Goal: Task Accomplishment & Management: Manage account settings

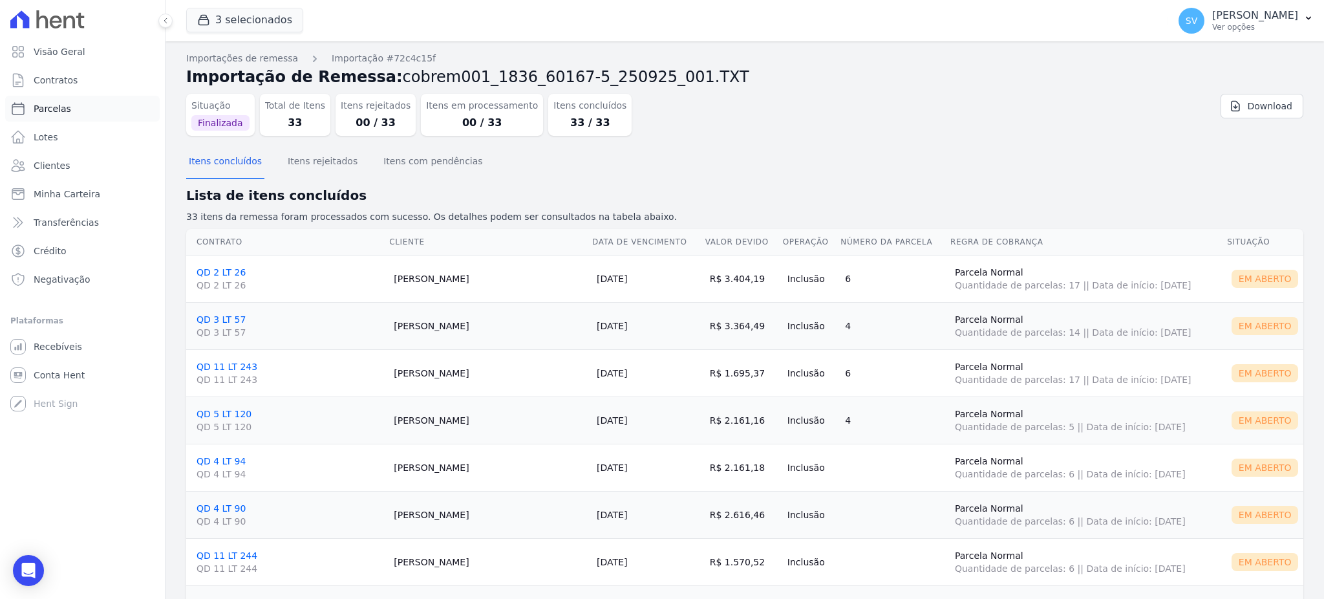
click at [53, 109] on span "Parcelas" at bounding box center [52, 108] width 37 height 13
select select
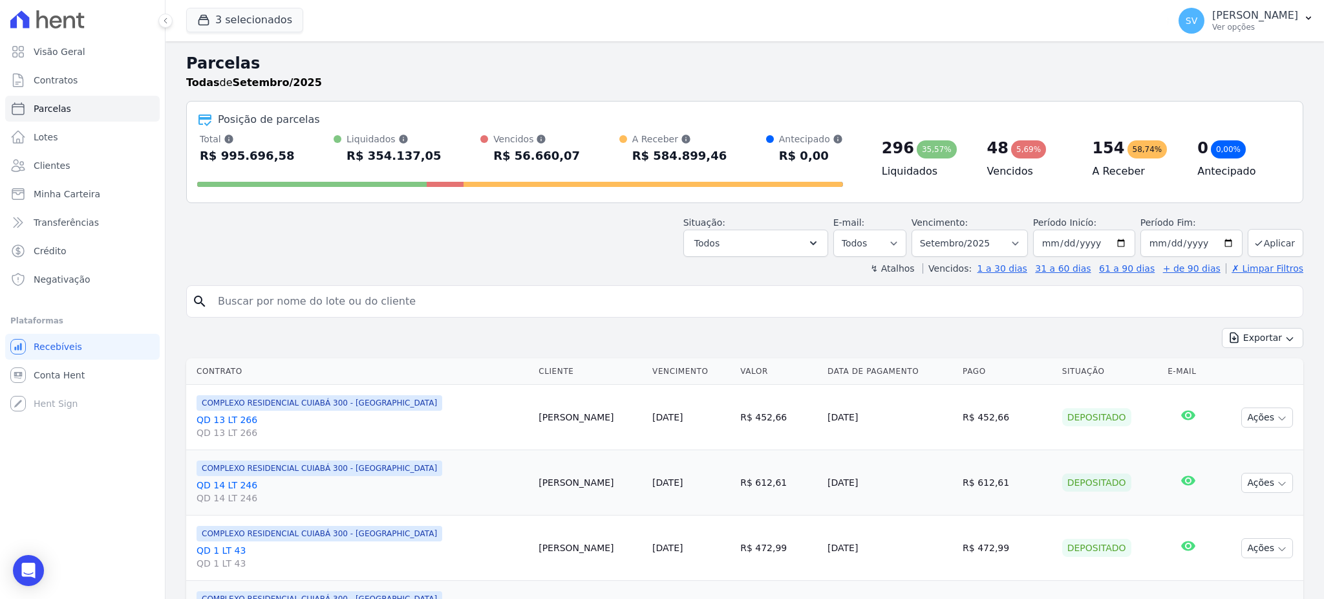
click at [335, 305] on input "search" at bounding box center [753, 301] width 1087 height 26
paste input "[PERSON_NAME]"
type input "[PERSON_NAME]"
select select
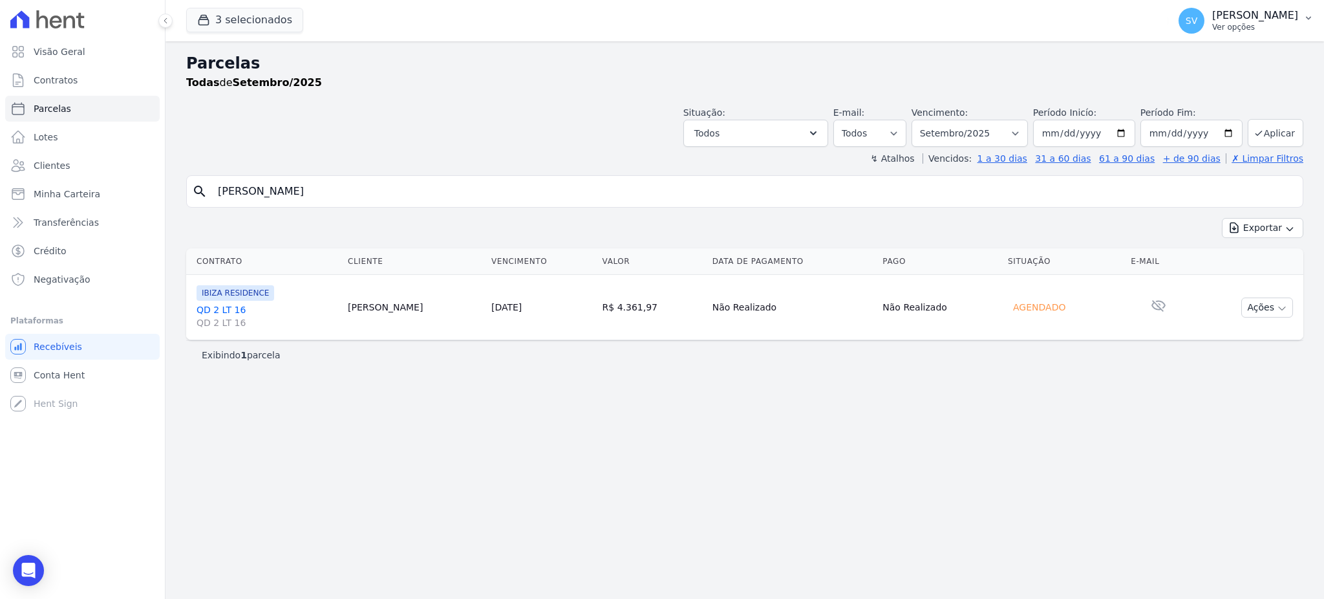
click at [1236, 14] on p "[PERSON_NAME]" at bounding box center [1255, 15] width 86 height 13
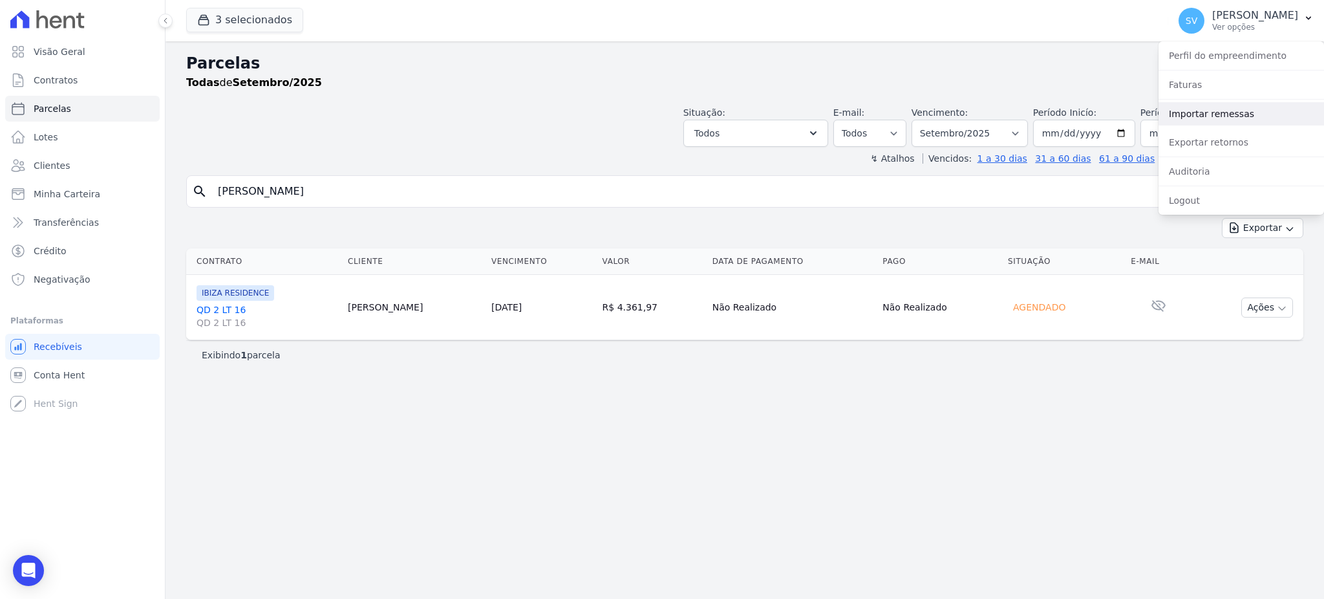
drag, startPoint x: 1203, startPoint y: 112, endPoint x: 1185, endPoint y: 99, distance: 22.1
click at [1202, 113] on link "Importar remessas" at bounding box center [1240, 113] width 165 height 23
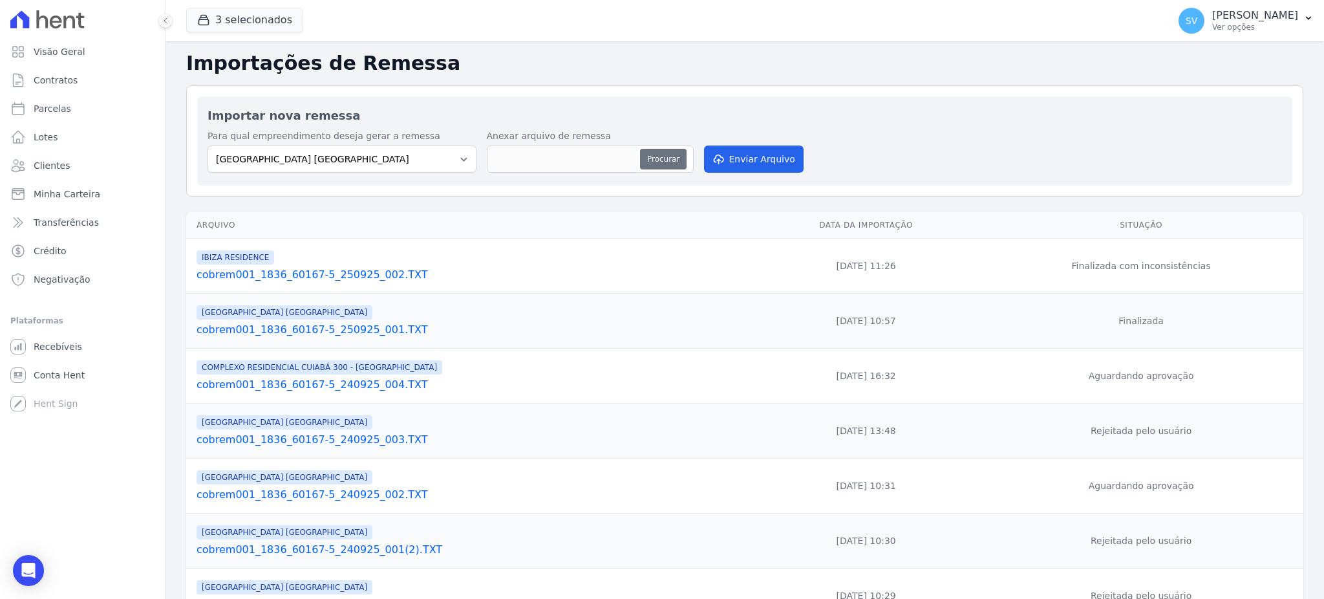
click at [662, 154] on button "Procurar" at bounding box center [663, 159] width 47 height 21
type input "cobrem001_1836_60167-5_250925_003.TXT"
click at [761, 162] on button "Enviar Arquivo" at bounding box center [754, 158] width 100 height 27
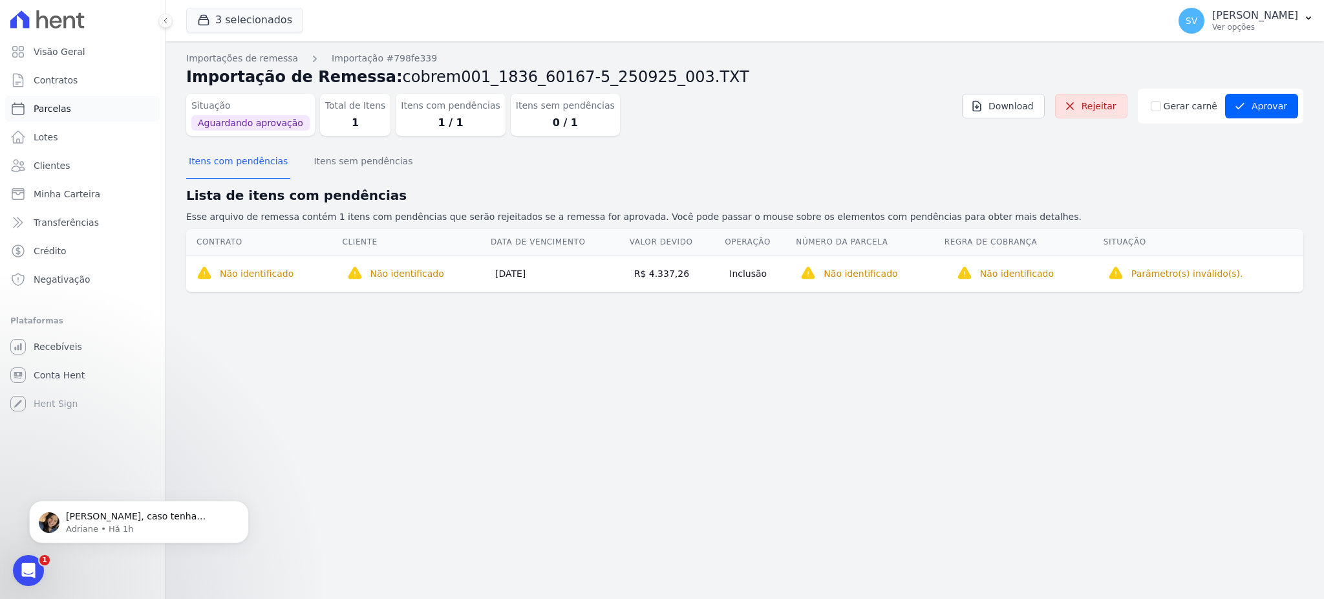
click at [46, 109] on span "Parcelas" at bounding box center [52, 108] width 37 height 13
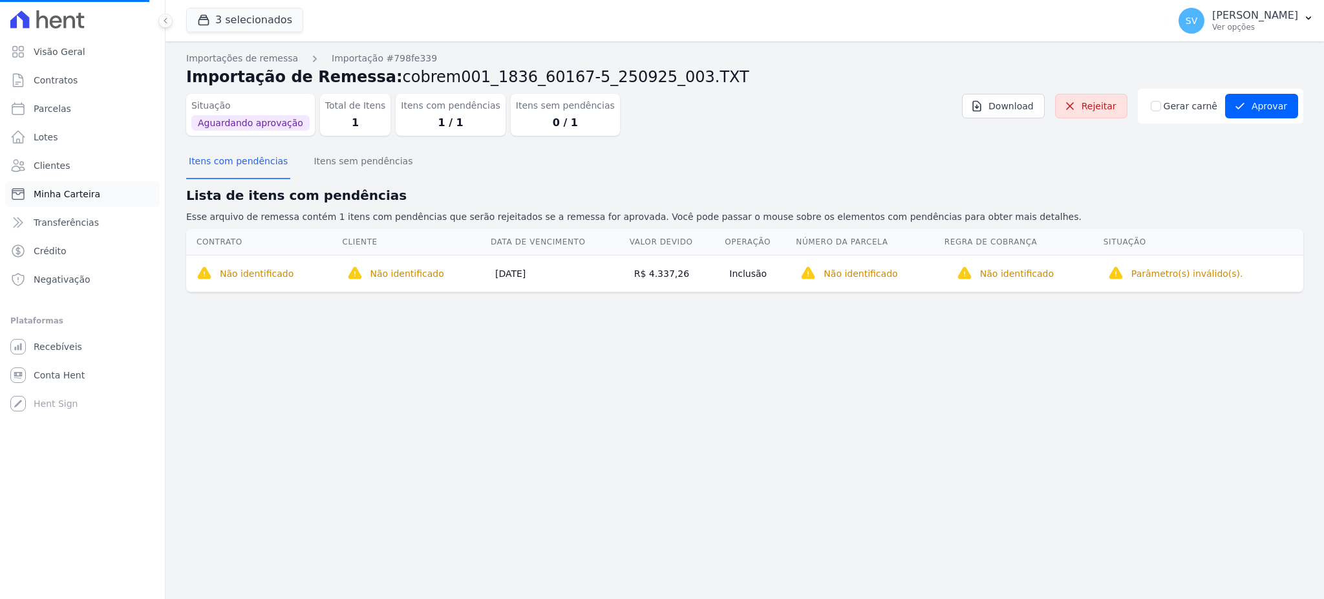
select select
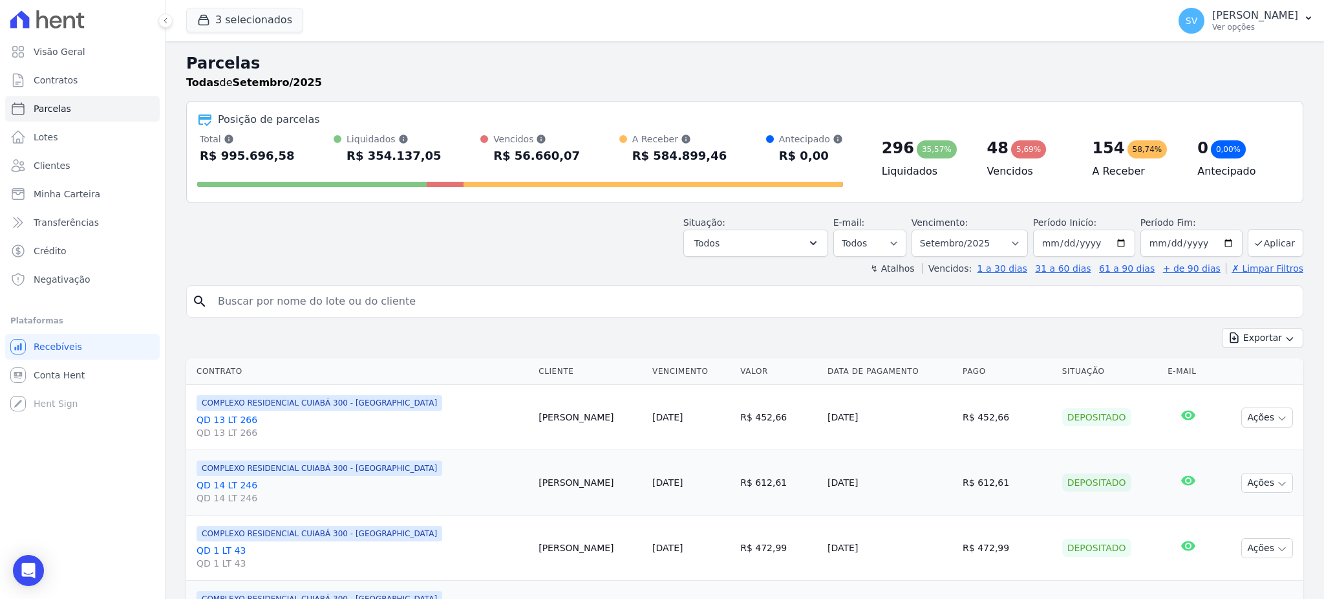
click at [476, 312] on input "search" at bounding box center [753, 301] width 1087 height 26
paste input "[PERSON_NAME]"
type input "[PERSON_NAME]"
select select
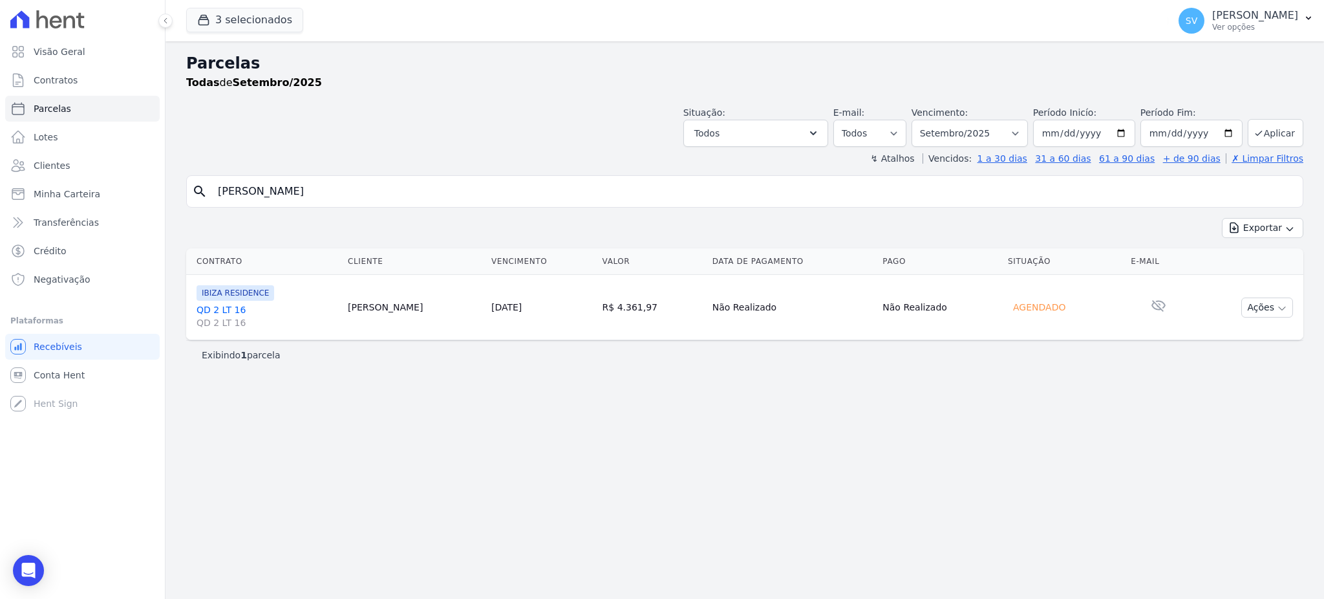
click at [379, 310] on td "[PERSON_NAME]" at bounding box center [414, 307] width 143 height 65
click at [238, 310] on link "QD 2 LT 16 QD 2 LT 16" at bounding box center [266, 316] width 141 height 26
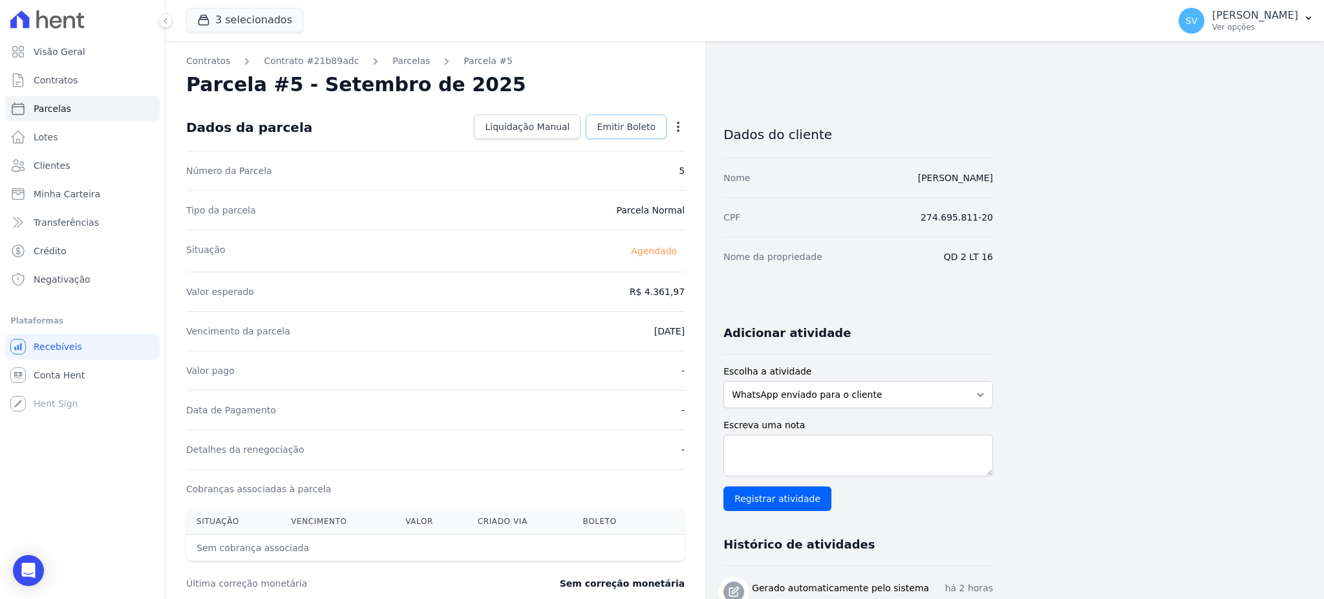
click at [630, 123] on span "Emitir Boleto" at bounding box center [626, 126] width 59 height 13
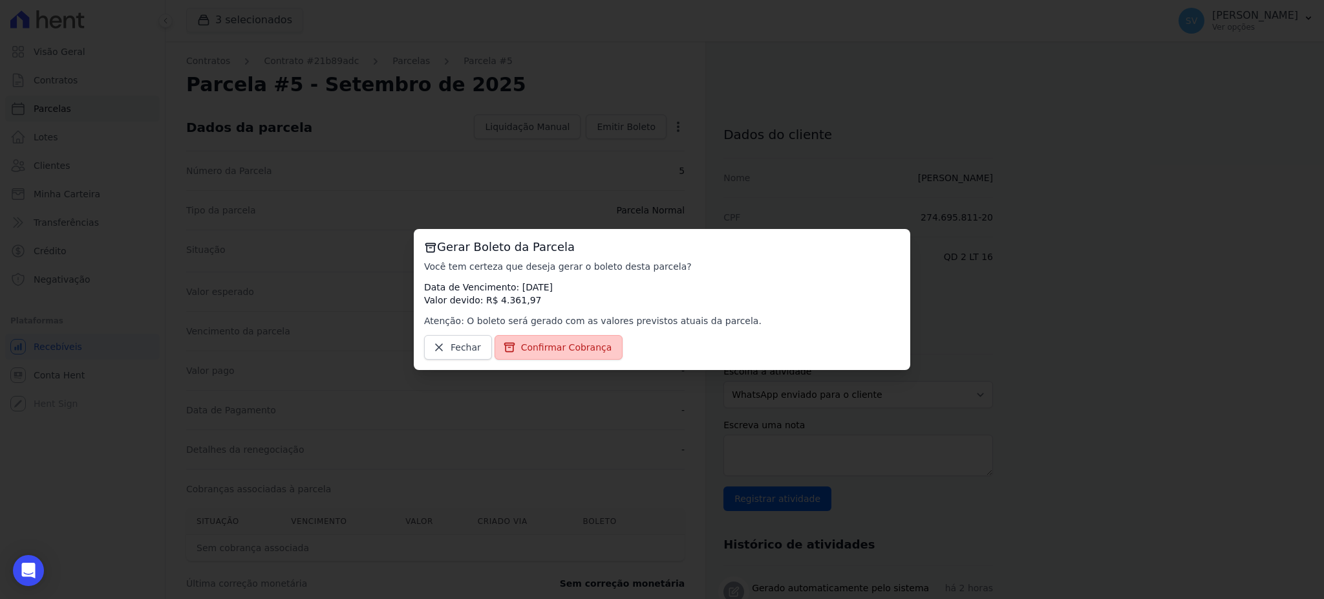
click at [551, 345] on span "Confirmar Cobrança" at bounding box center [566, 347] width 91 height 13
click at [547, 334] on div "Gerar Boleto da Parcela Você tem certeza que deseja gerar o boleto desta parcel…" at bounding box center [662, 299] width 496 height 141
click at [545, 346] on span "Confirmar Cobrança" at bounding box center [566, 347] width 91 height 13
click at [525, 348] on span "Confirmar Cobrança" at bounding box center [566, 347] width 91 height 13
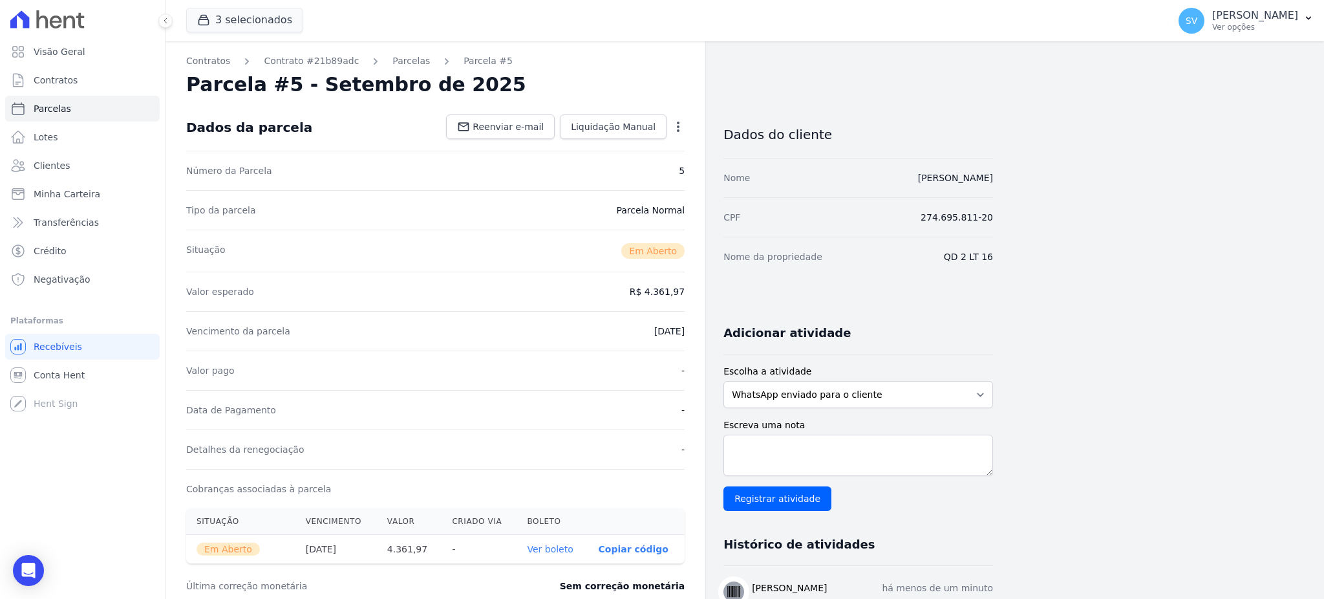
click at [674, 128] on icon "button" at bounding box center [678, 126] width 13 height 13
drag, startPoint x: 525, startPoint y: 257, endPoint x: 538, endPoint y: 310, distance: 54.7
click at [525, 258] on div "Situação Em Aberto" at bounding box center [435, 250] width 498 height 42
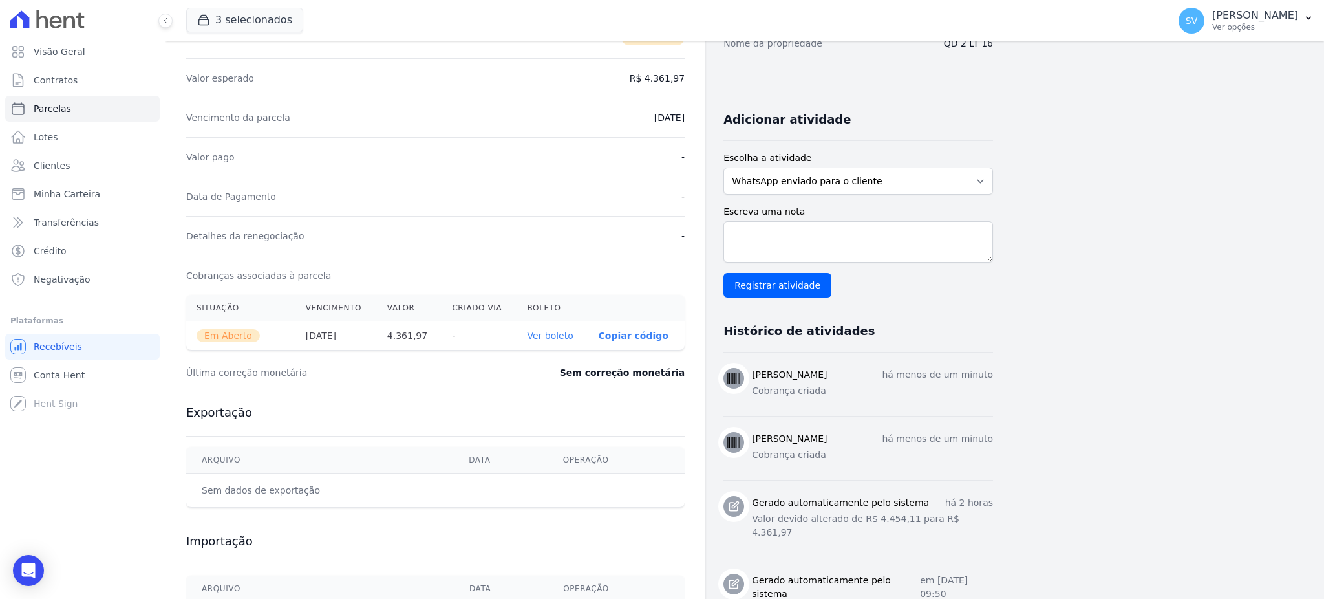
scroll to position [345, 0]
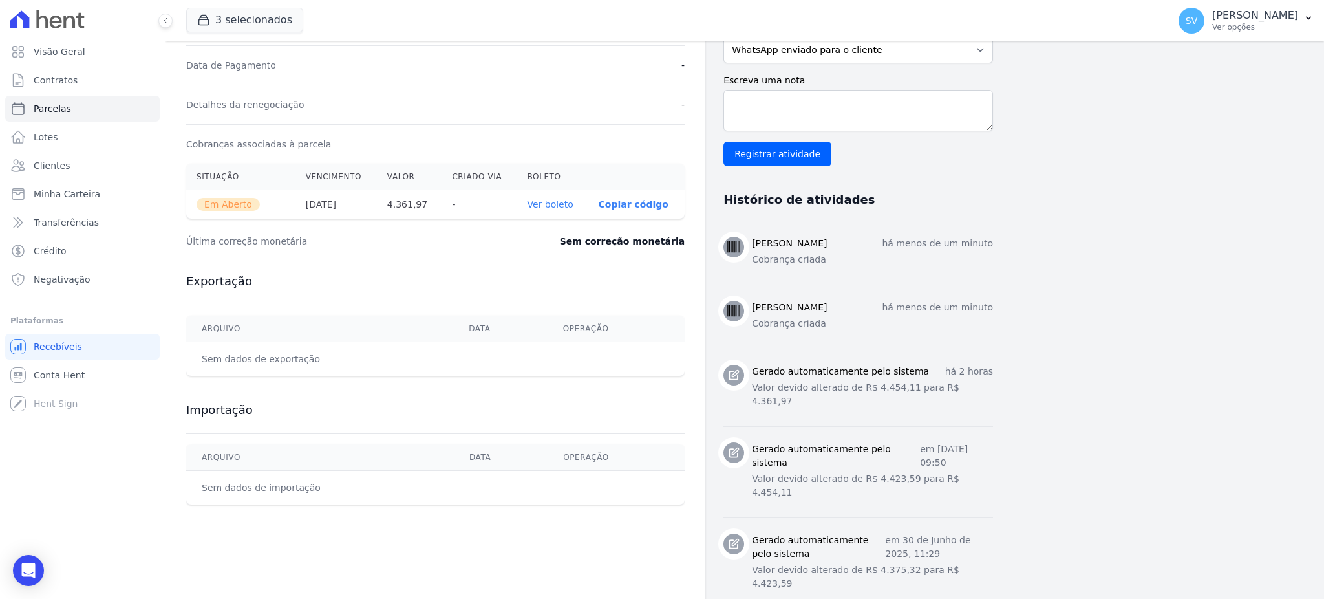
click at [562, 204] on link "Ver boleto" at bounding box center [550, 204] width 46 height 10
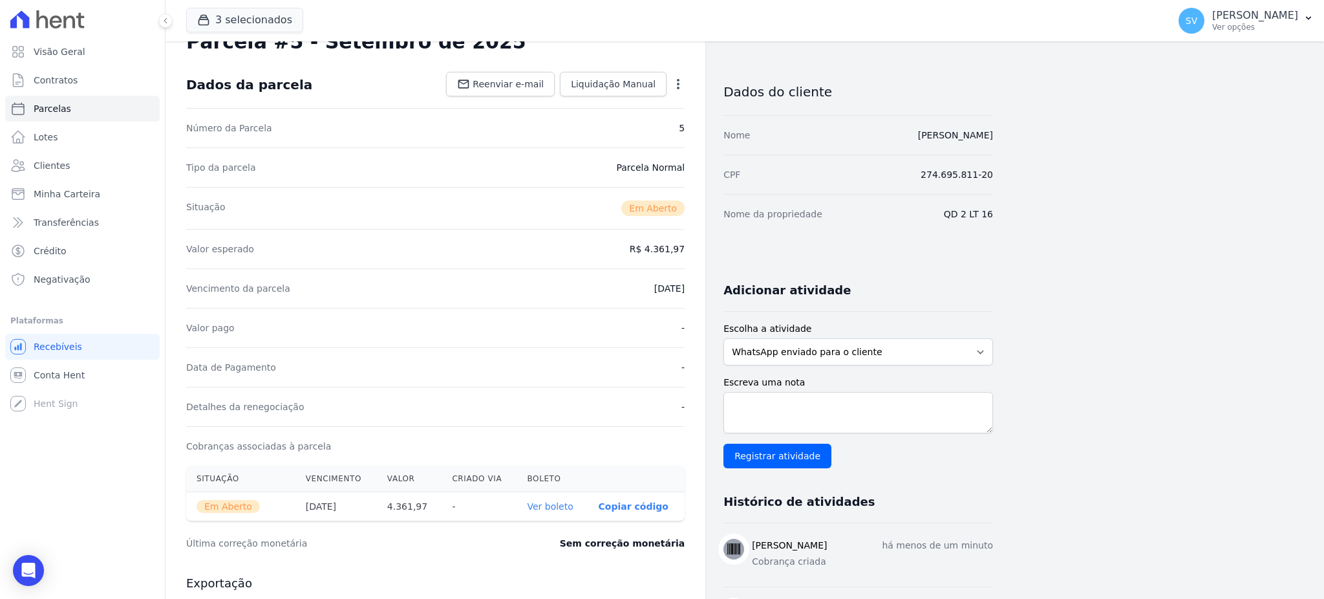
scroll to position [0, 0]
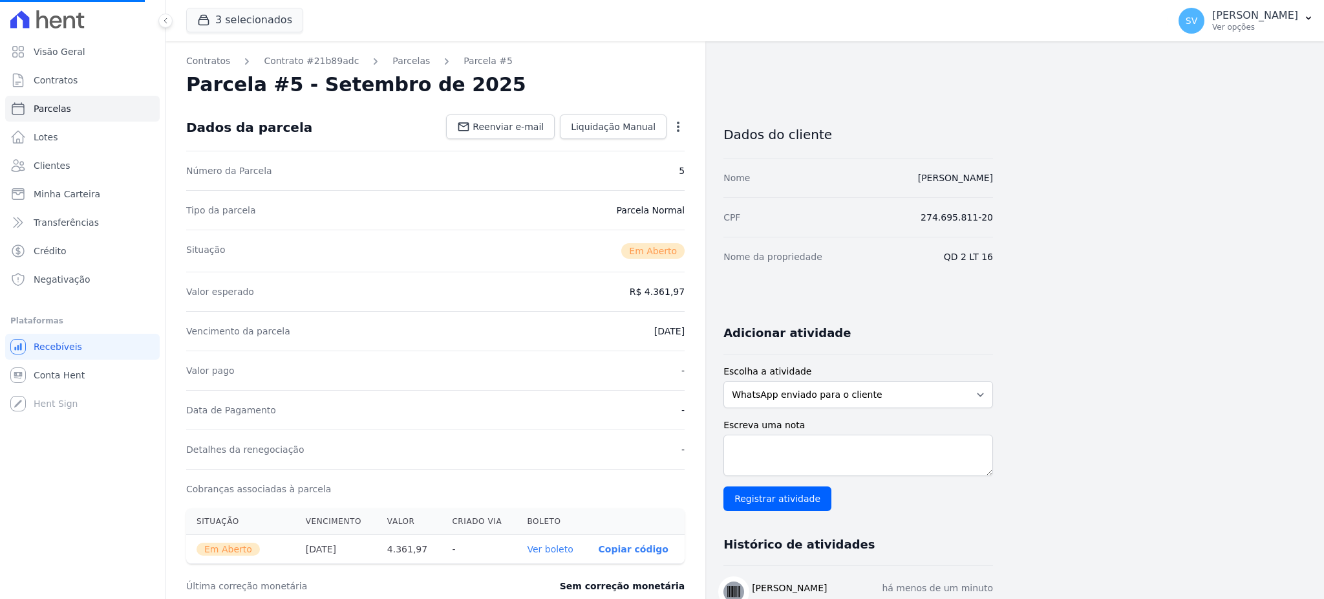
select select
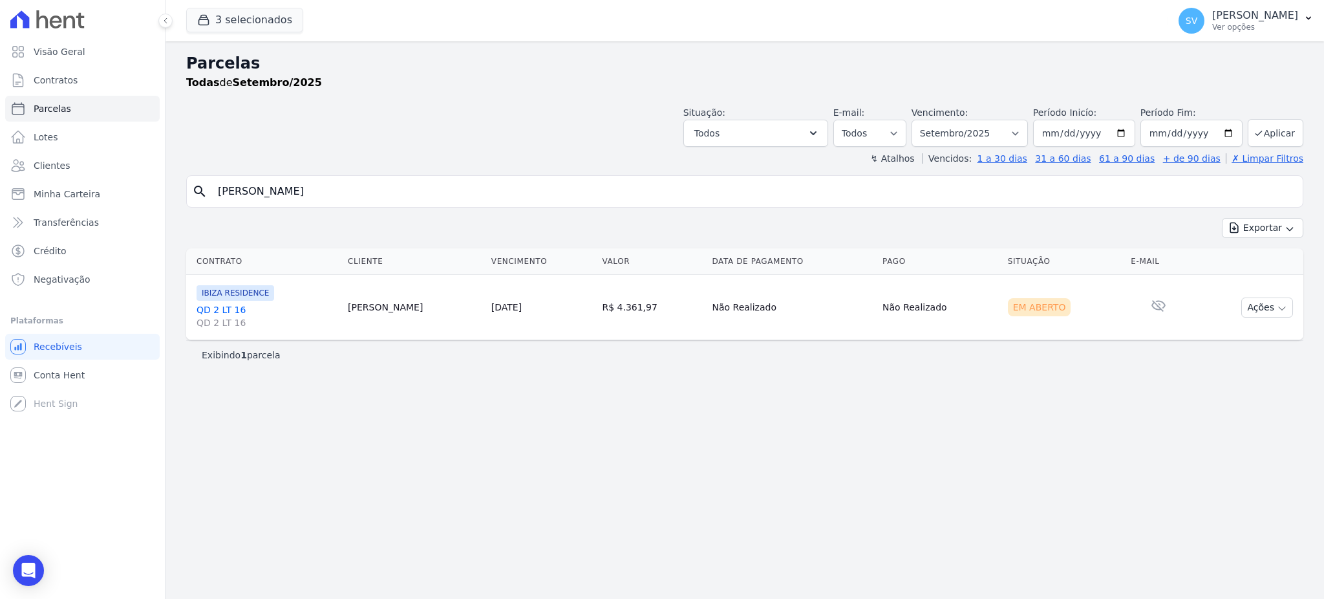
click at [215, 304] on link "QD 2 LT 16 QD 2 LT 16" at bounding box center [266, 316] width 141 height 26
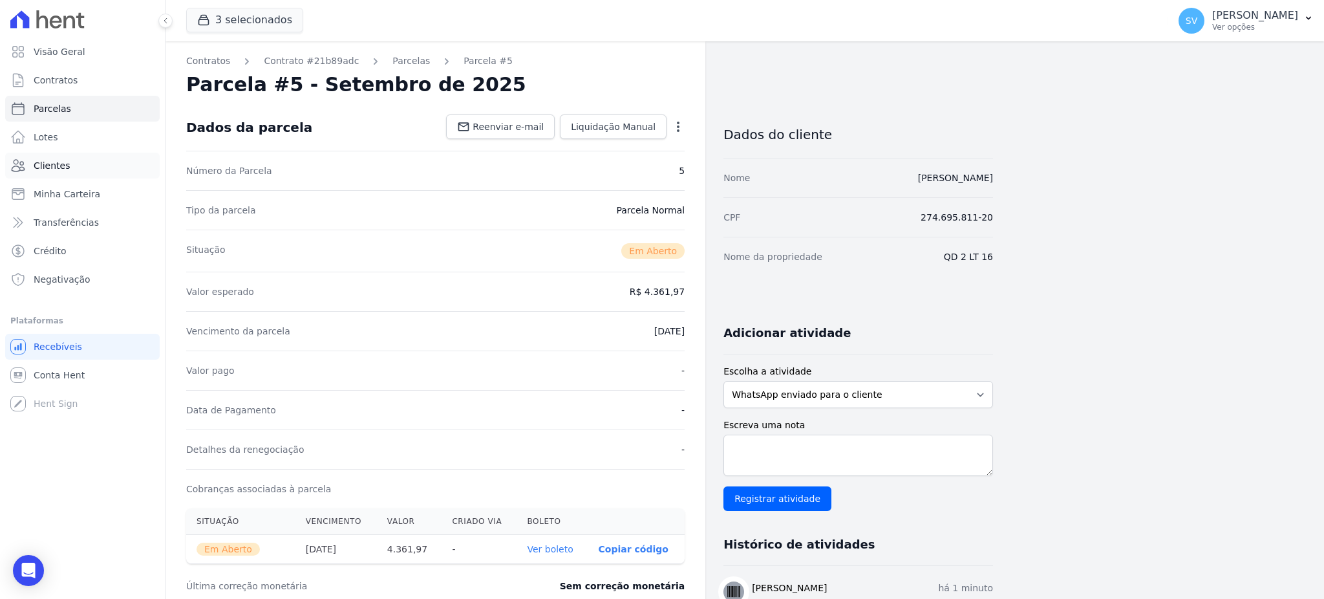
click at [52, 162] on span "Clientes" at bounding box center [52, 165] width 36 height 13
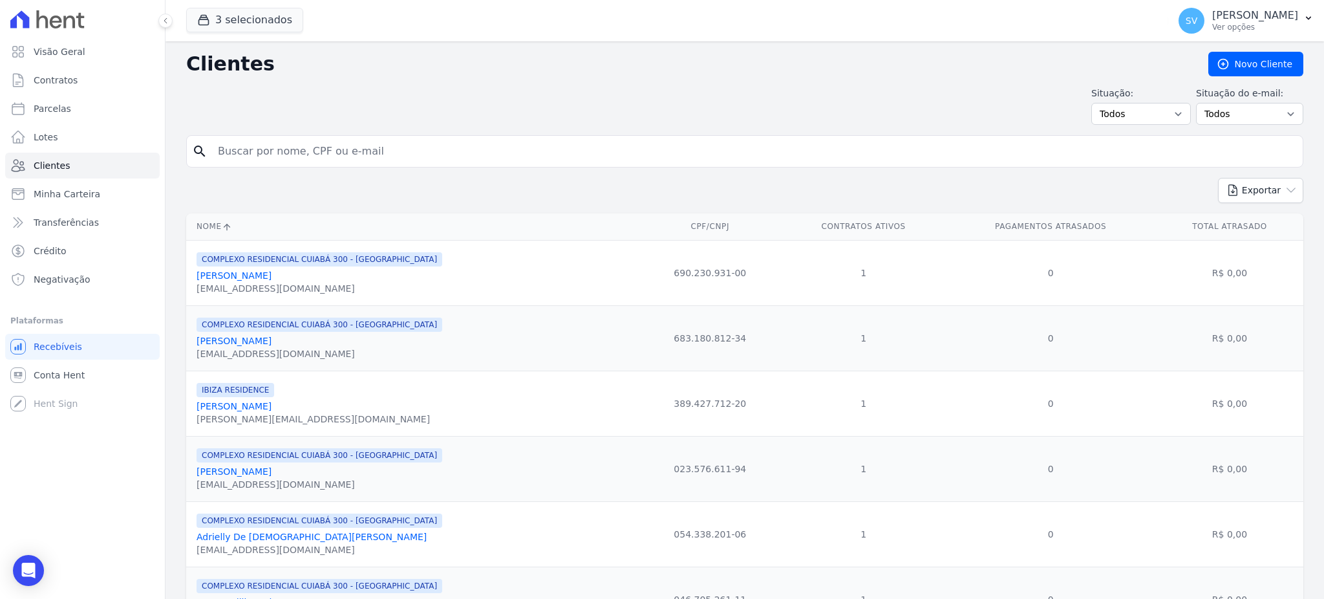
click at [391, 159] on input "search" at bounding box center [753, 151] width 1087 height 26
paste input "[PERSON_NAME]"
type input "[PERSON_NAME]"
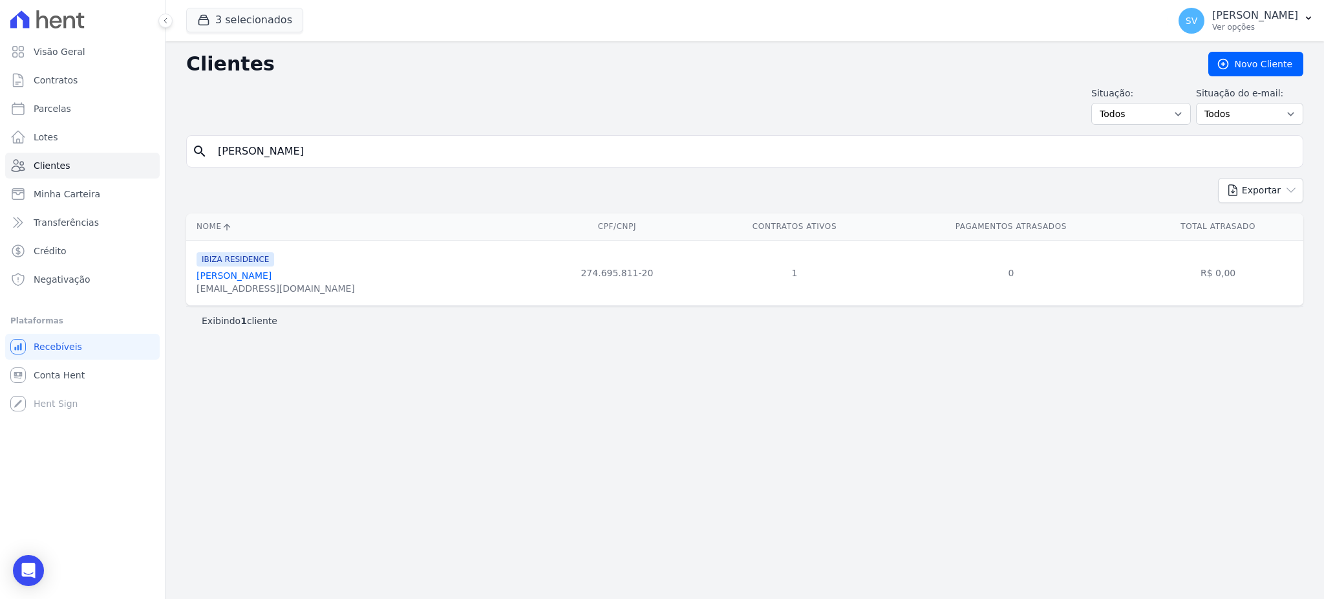
click at [271, 281] on link "Maria Julia Da Silva Sousa" at bounding box center [233, 275] width 75 height 10
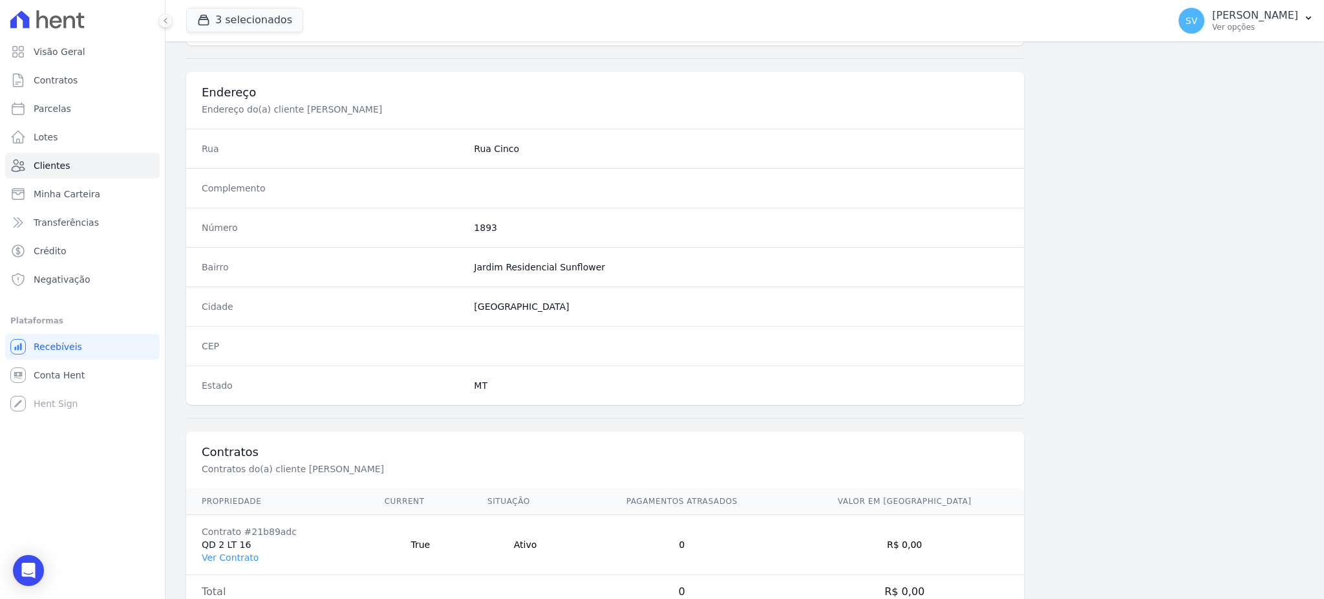
scroll to position [611, 0]
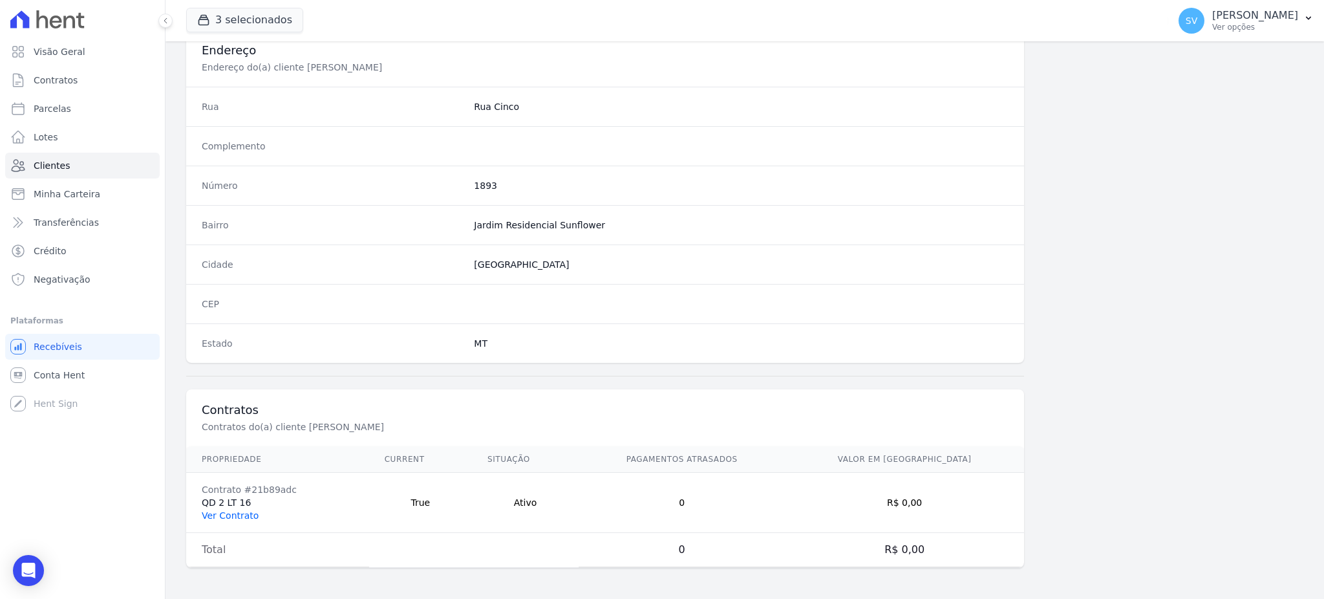
click at [230, 514] on link "Ver Contrato" at bounding box center [230, 515] width 57 height 10
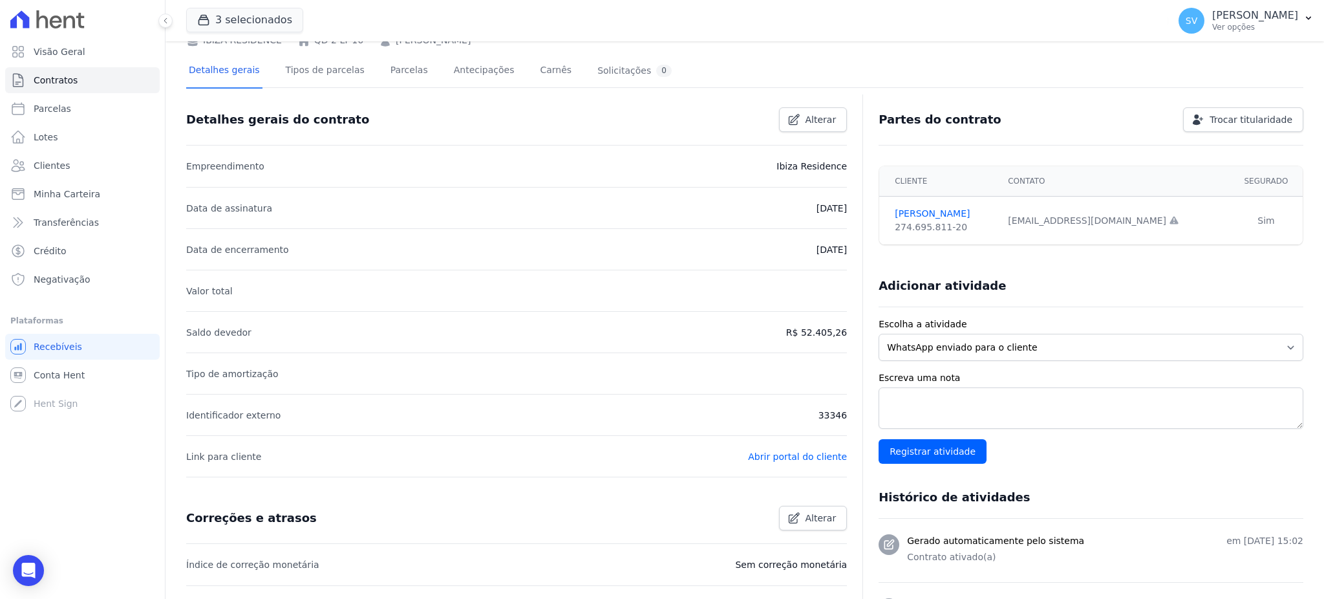
scroll to position [41, 0]
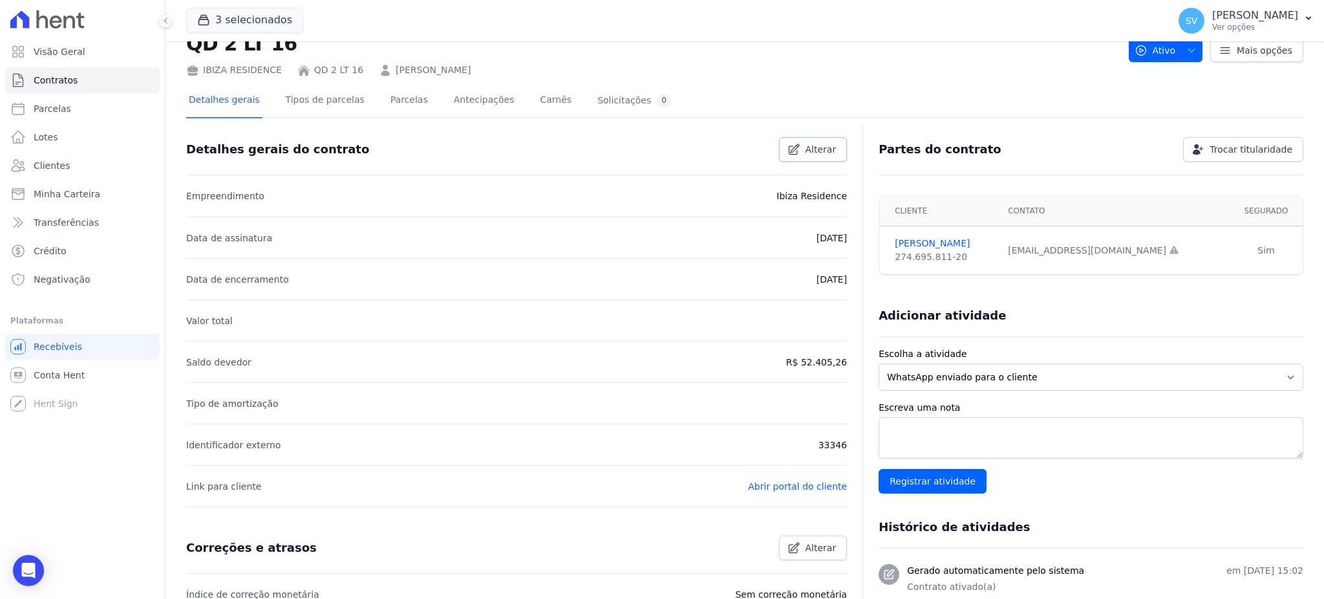
click at [805, 145] on span "Alterar" at bounding box center [820, 149] width 31 height 13
click at [743, 153] on span "Cancelar" at bounding box center [745, 149] width 40 height 13
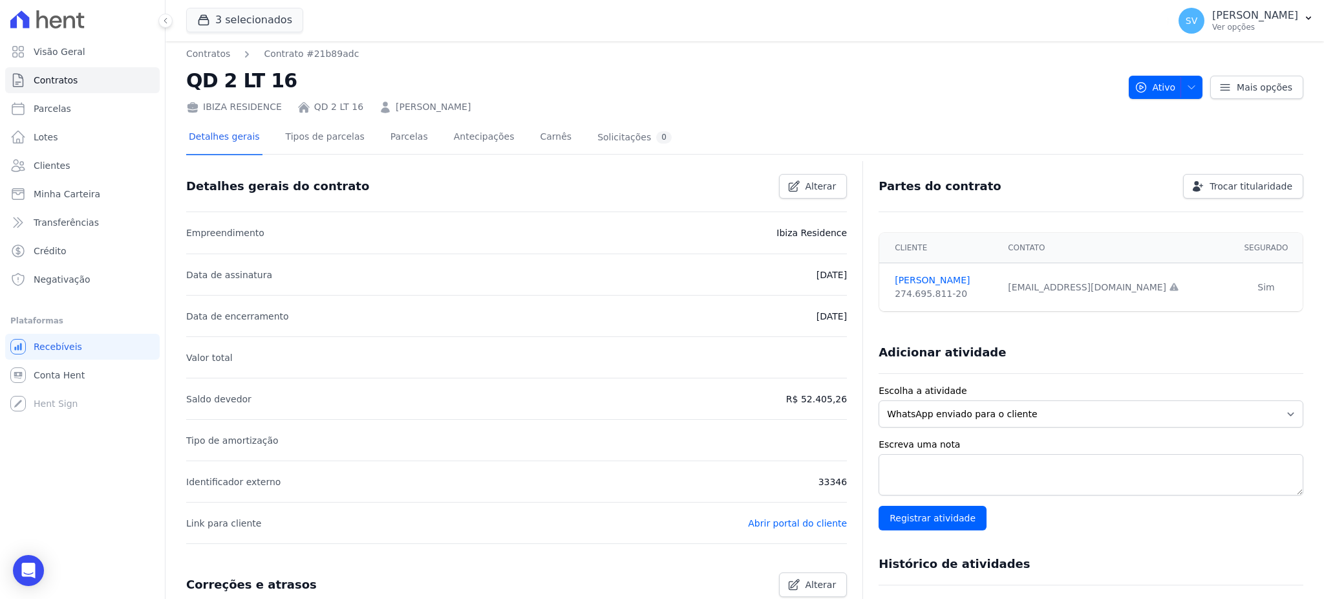
scroll to position [0, 0]
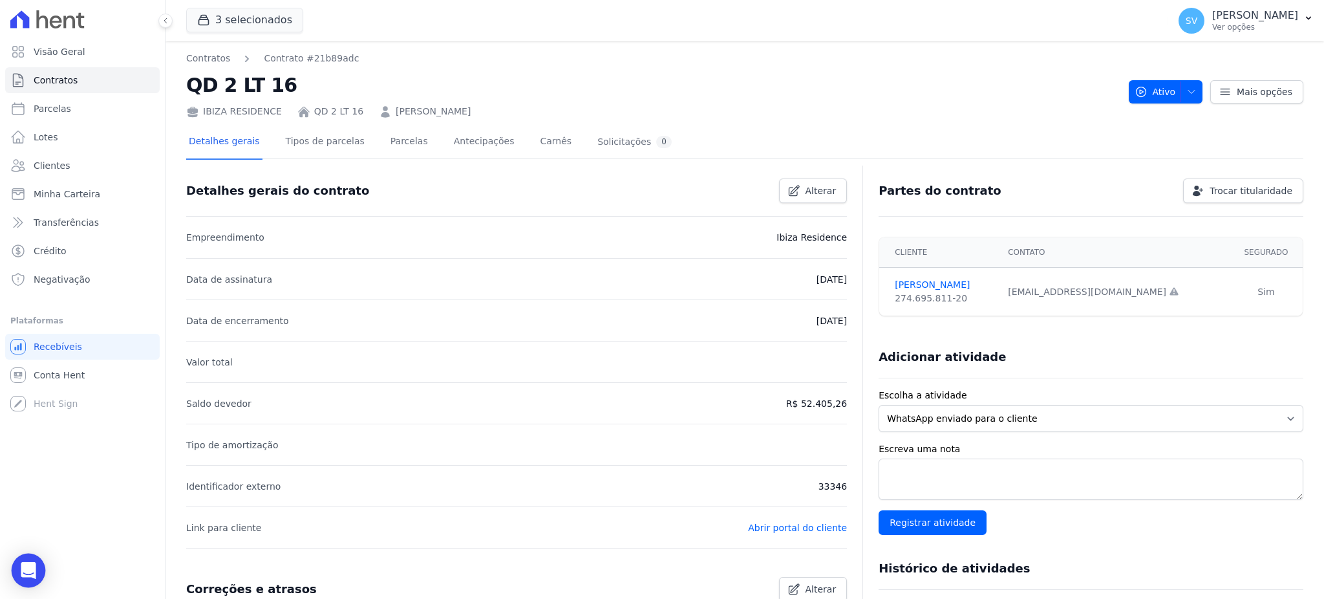
click at [36, 572] on div "Open Intercom Messenger" at bounding box center [29, 570] width 34 height 34
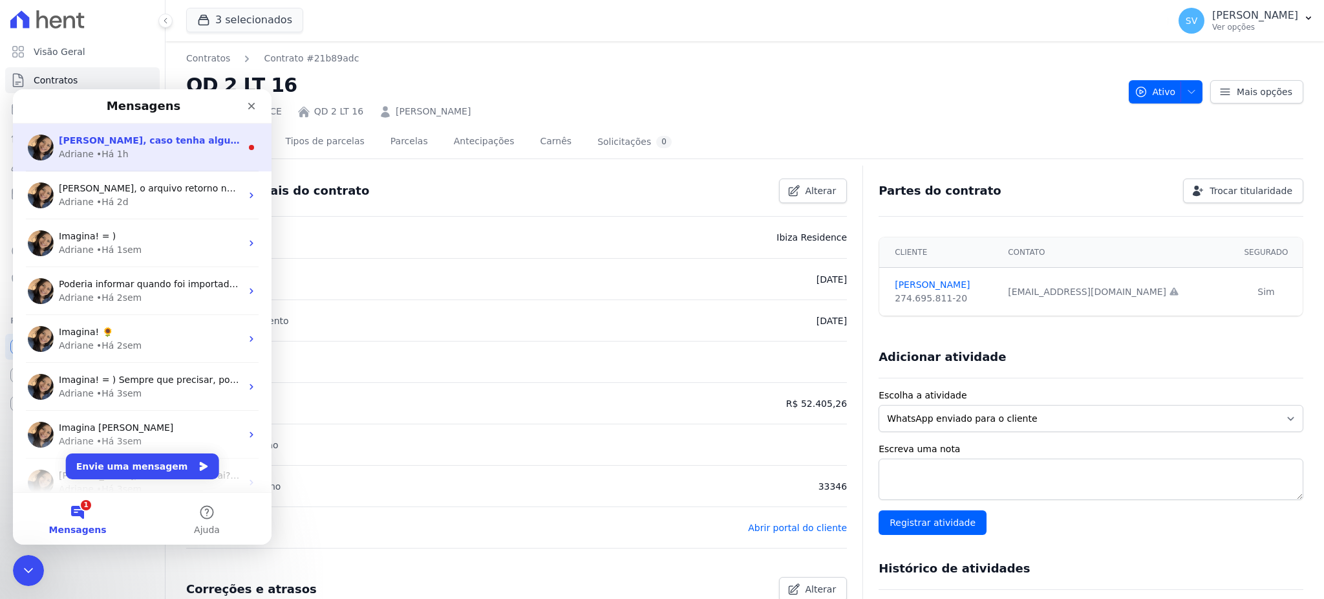
click at [115, 147] on div "• Há 1h" at bounding box center [112, 154] width 32 height 14
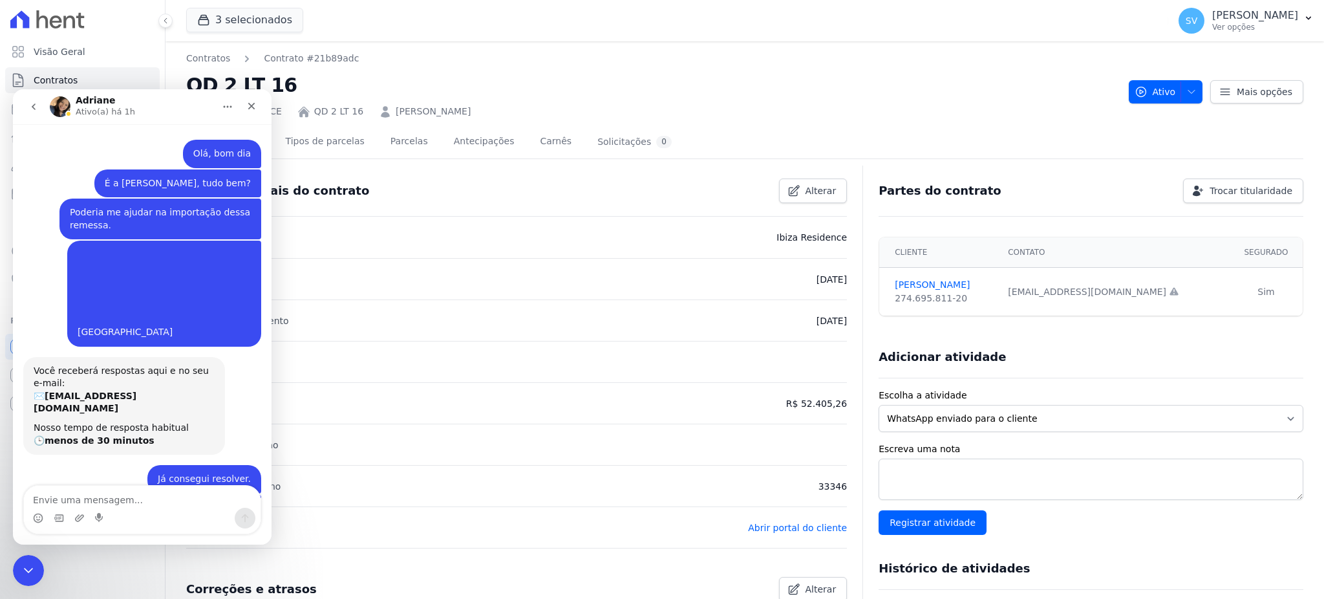
scroll to position [14, 0]
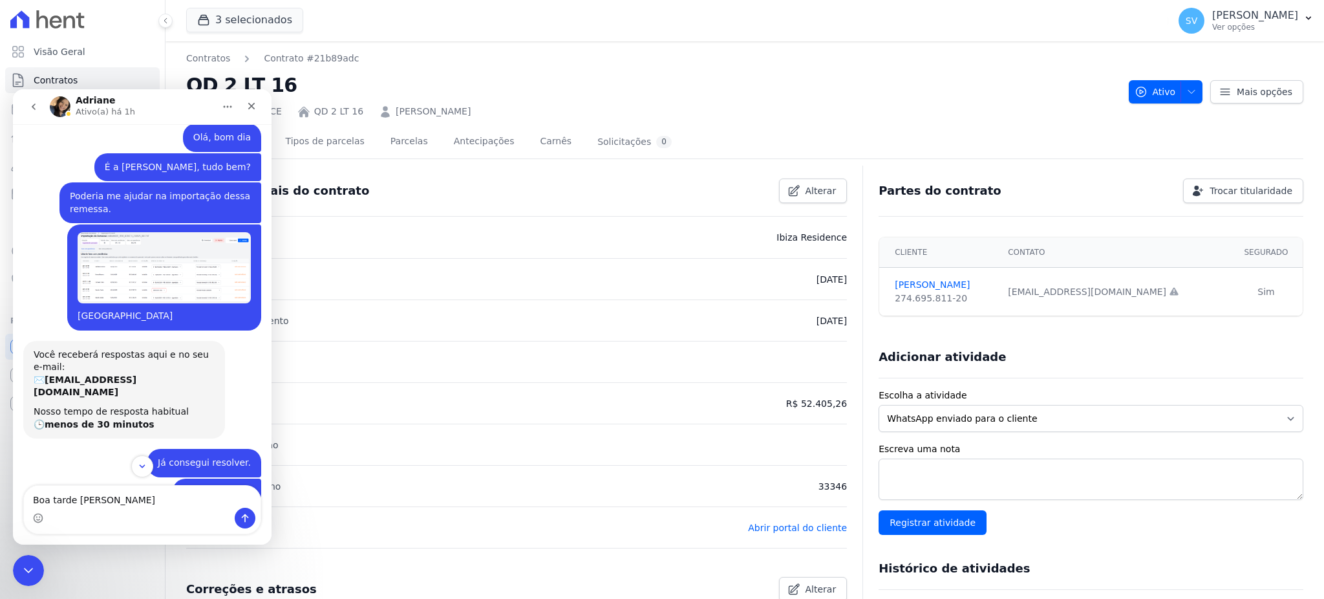
type textarea "Boa tarde Adriane."
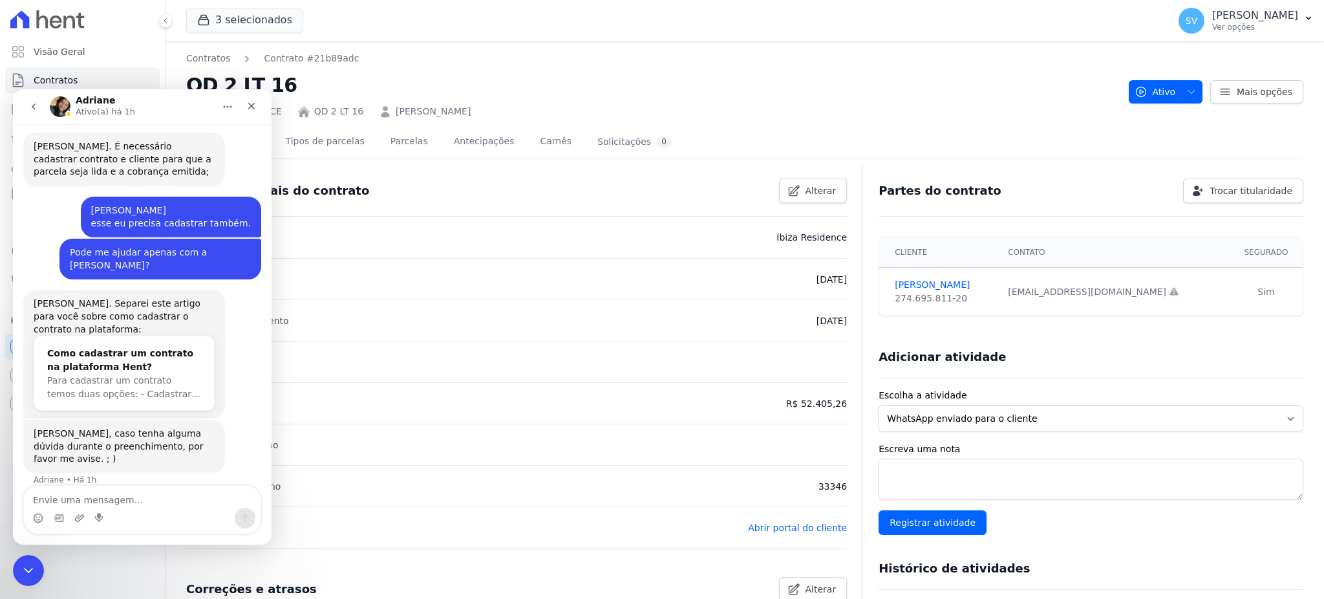
scroll to position [716, 0]
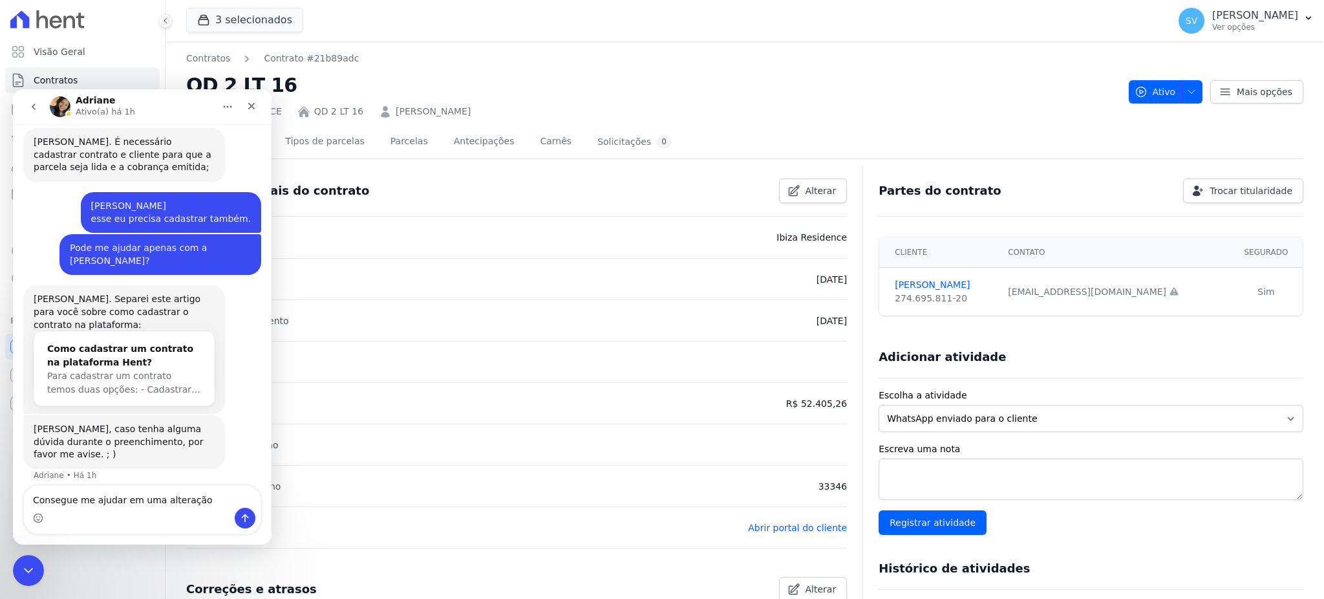
type textarea "Consegue me ajudar em uma alteração?"
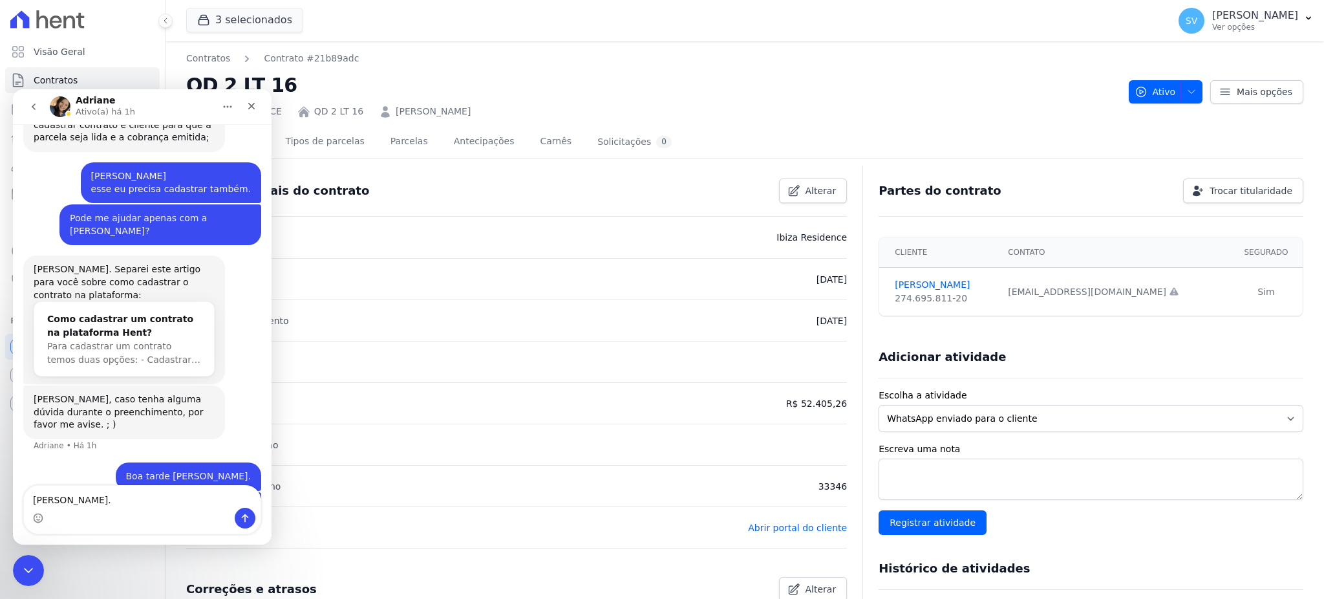
scroll to position [758, 0]
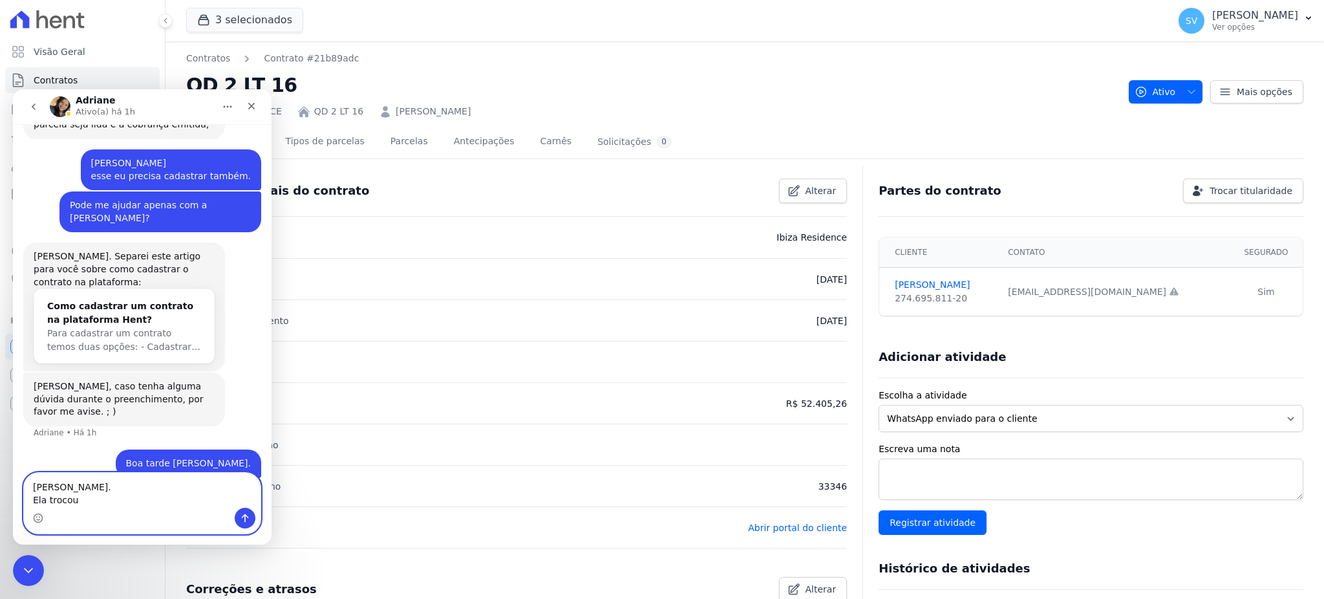
click at [98, 500] on textarea "MARIA JULIA DA SILVA SOUSA - Ibiza. Ela trocou" at bounding box center [142, 490] width 237 height 35
click at [97, 502] on textarea "MARIA JULIA DA SILVA SOUSA - Ibiza. Ela trocou" at bounding box center [142, 490] width 237 height 35
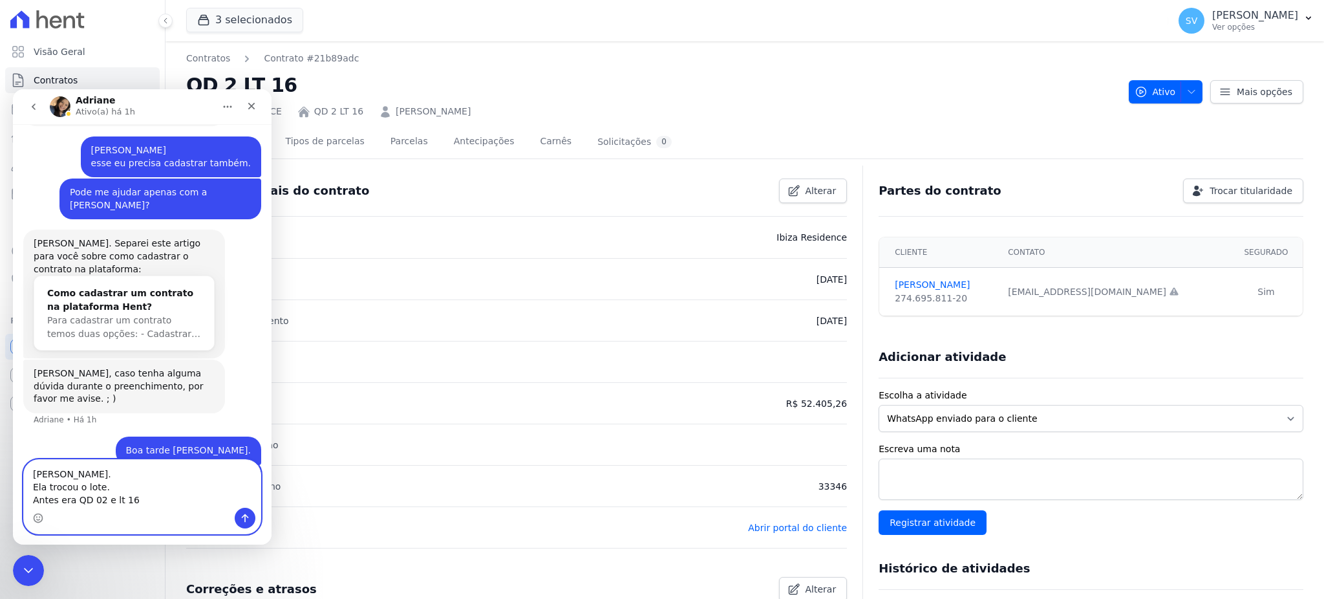
scroll to position [783, 0]
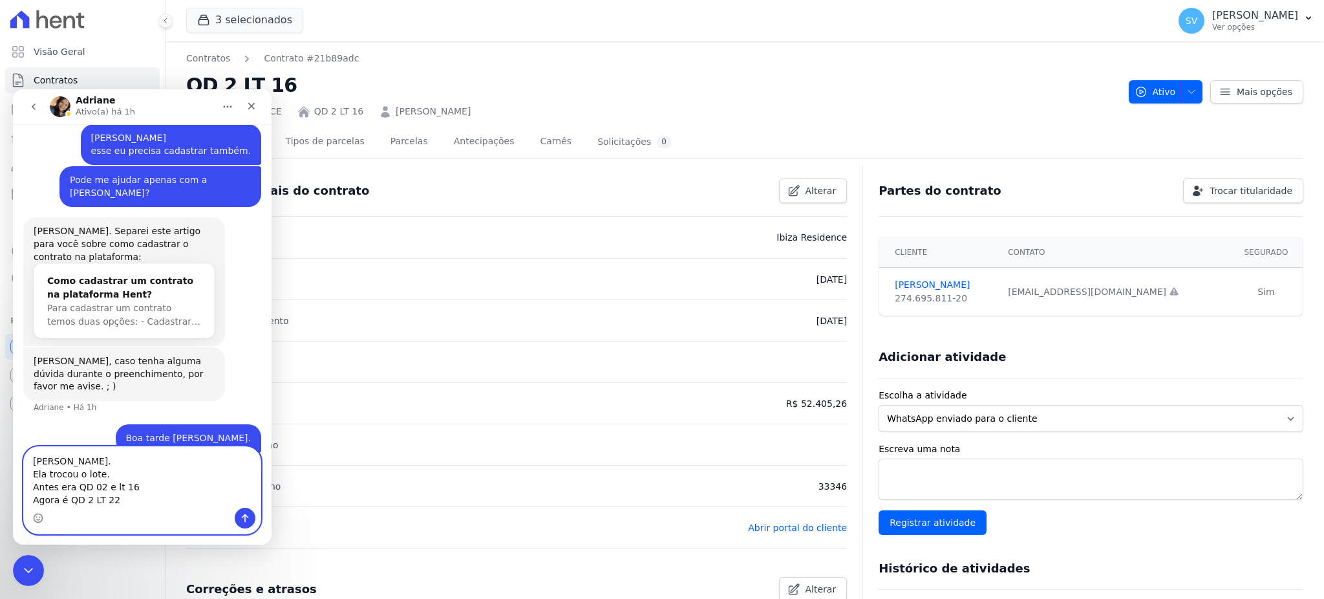
click at [111, 485] on textarea "MARIA JULIA DA SILVA SOUSA - Ibiza. Ela trocou o lote. Antes era QD 02 e lt 16 …" at bounding box center [142, 477] width 237 height 61
click at [114, 485] on textarea "MARIA JULIA DA SILVA SOUSA - Ibiza. Ela trocou o lote. Antes era QD 02 e lt 16 …" at bounding box center [142, 477] width 237 height 61
type textarea "MARIA JULIA DA SILVA SOUSA - Ibiza. Ela trocou o lote. Antes era QD 02 e LT 16 …"
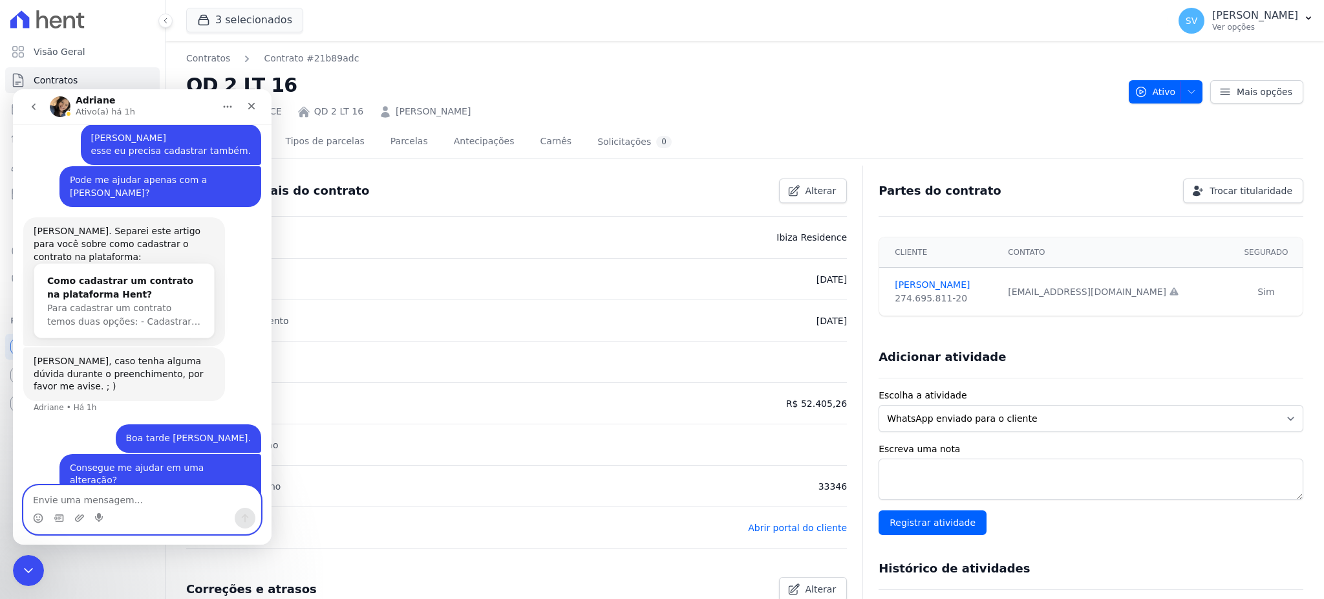
scroll to position [813, 0]
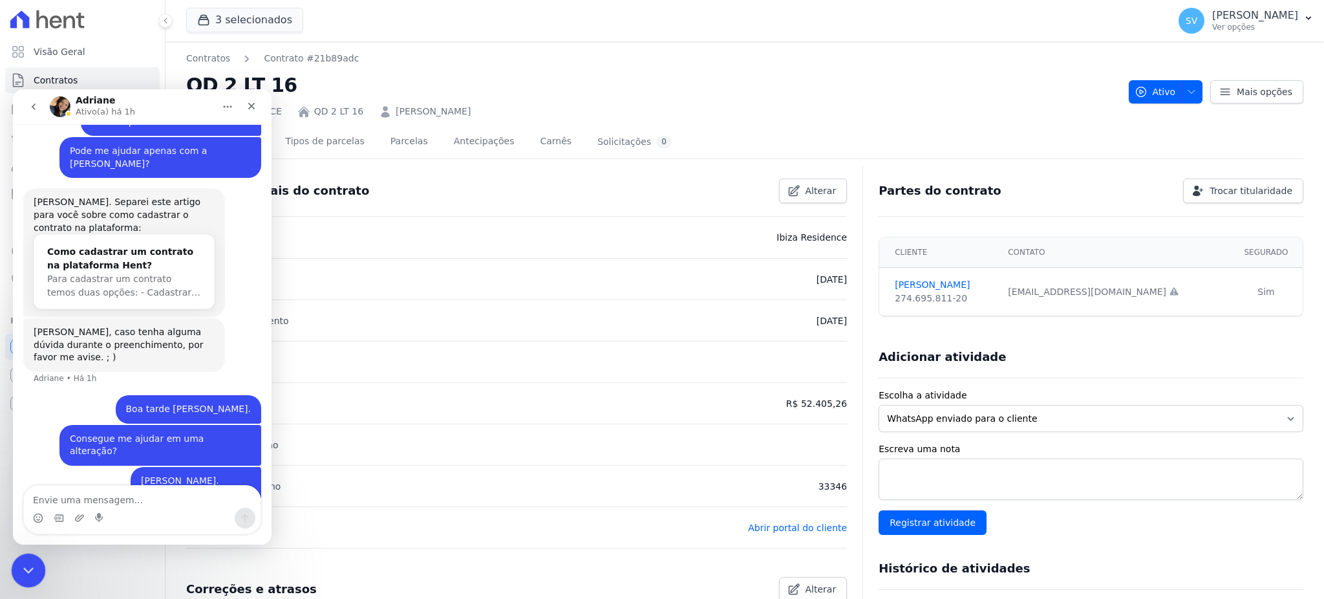
click at [25, 556] on div "Encerramento do Messenger da Intercom" at bounding box center [26, 568] width 31 height 31
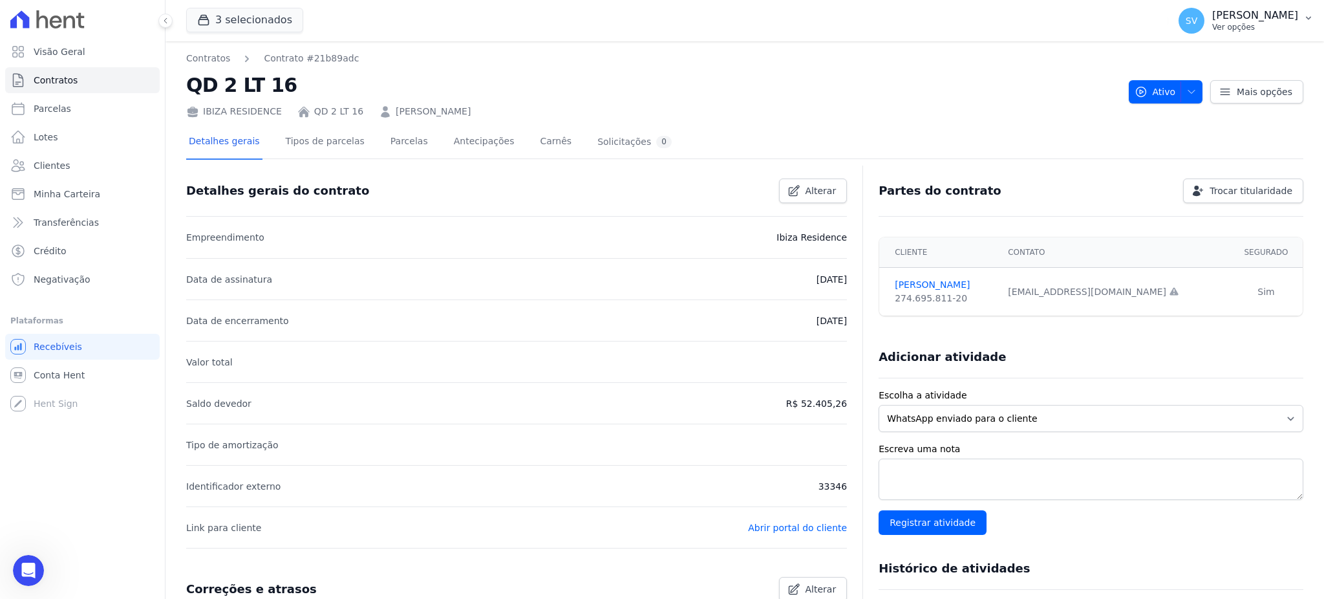
click at [1212, 26] on p "Ver opções" at bounding box center [1255, 27] width 86 height 10
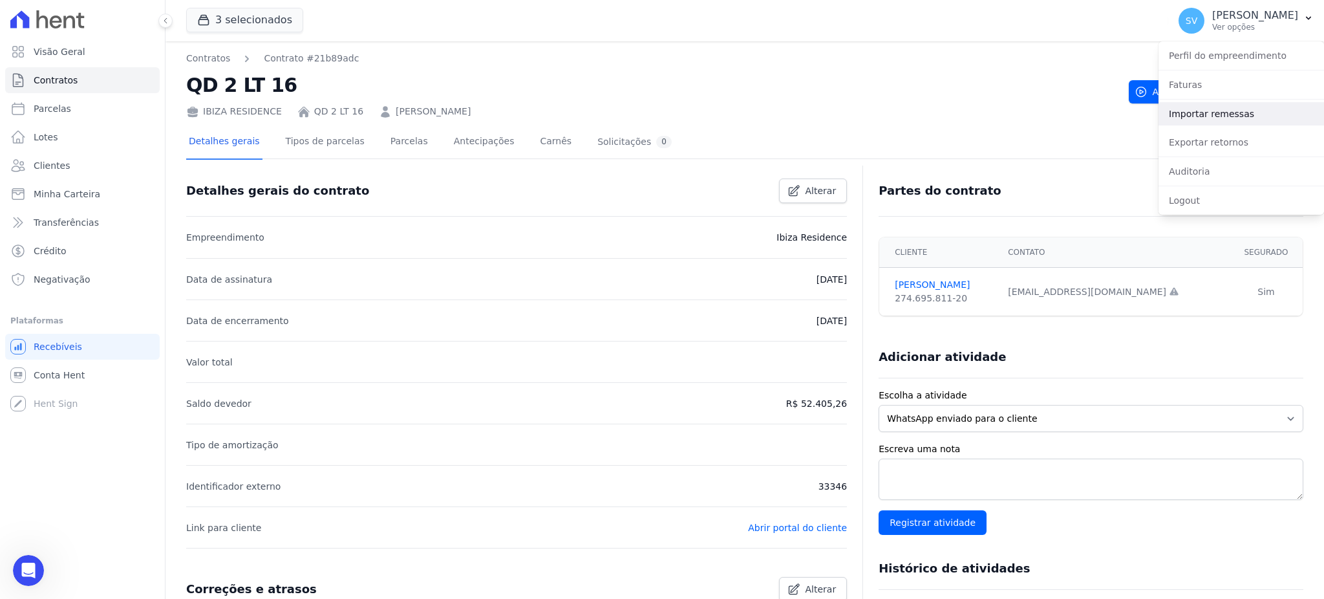
click at [1201, 120] on link "Importar remessas" at bounding box center [1240, 113] width 165 height 23
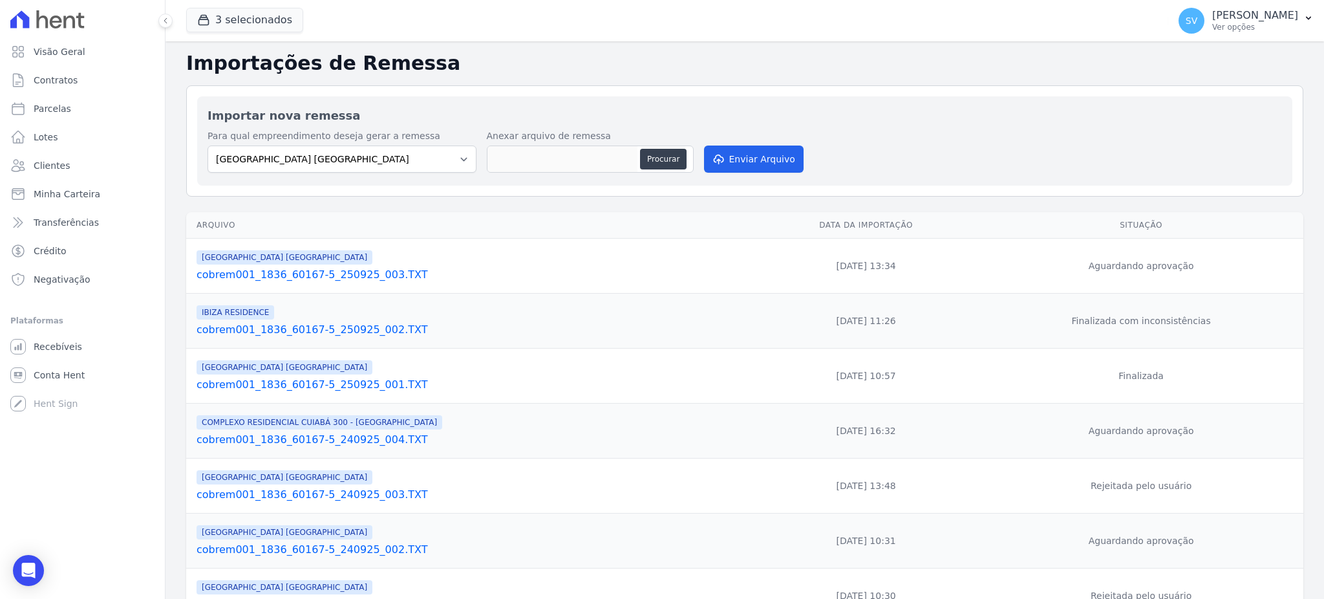
click at [312, 270] on link "cobrem001_1836_60167-5_250925_003.TXT" at bounding box center [471, 275] width 551 height 16
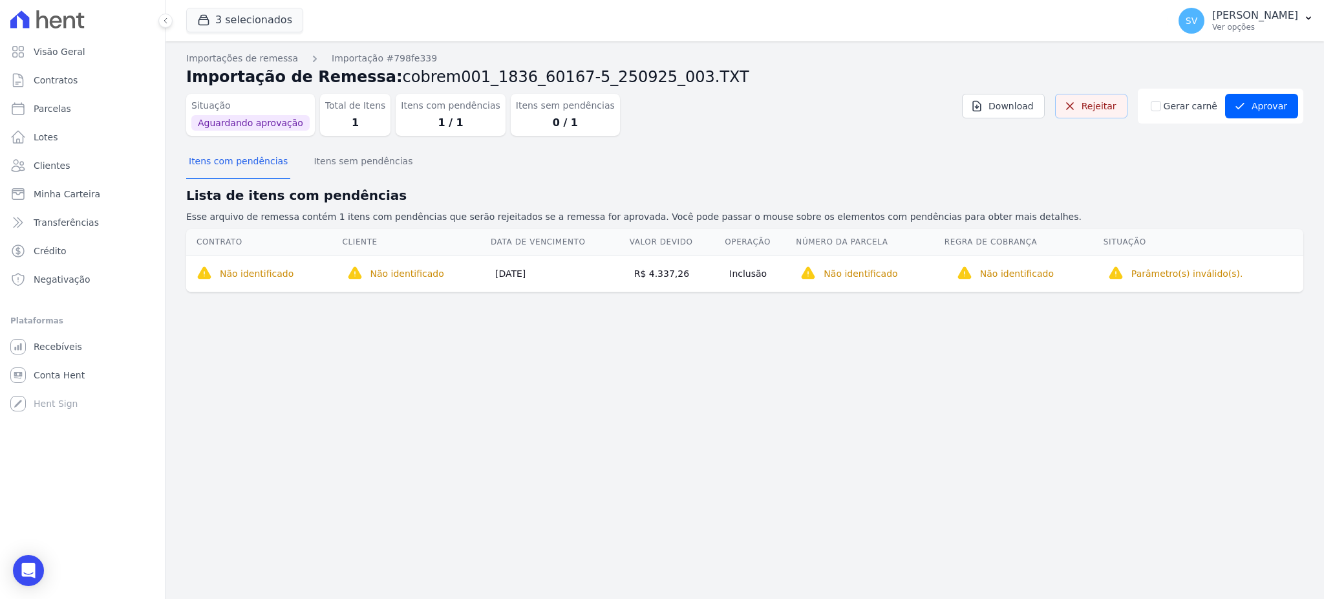
drag, startPoint x: 1107, startPoint y: 107, endPoint x: 728, endPoint y: 80, distance: 379.1
click at [1107, 108] on link "Rejeitar" at bounding box center [1091, 106] width 72 height 25
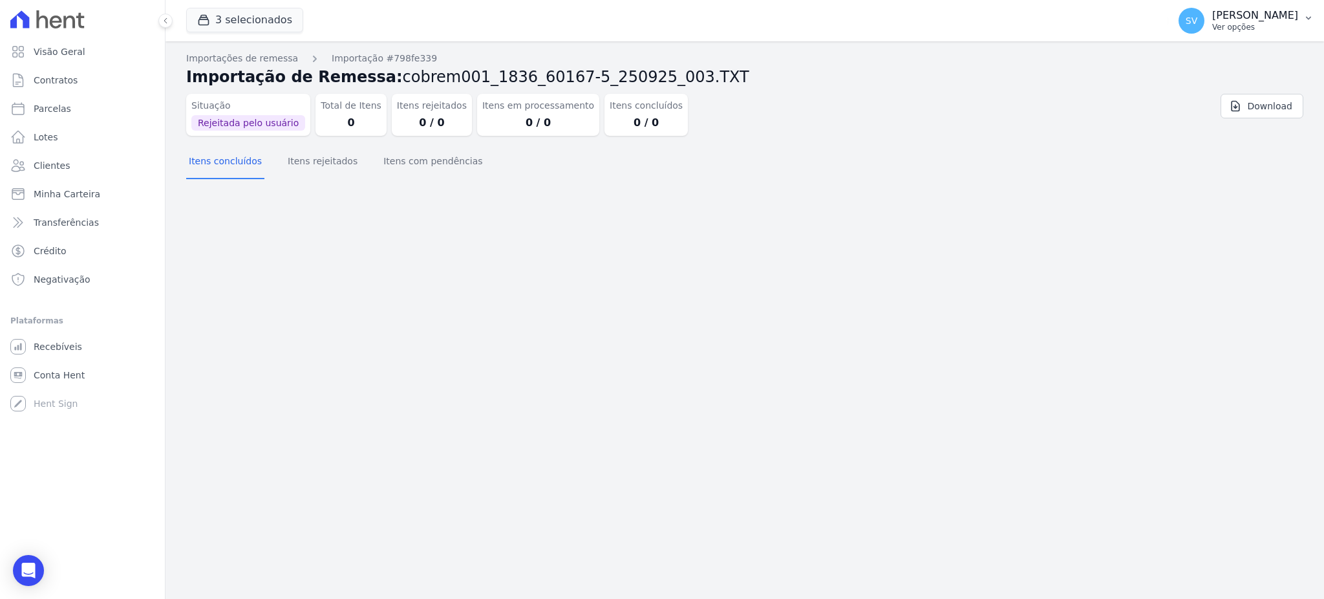
click at [1229, 14] on p "[PERSON_NAME]" at bounding box center [1255, 15] width 86 height 13
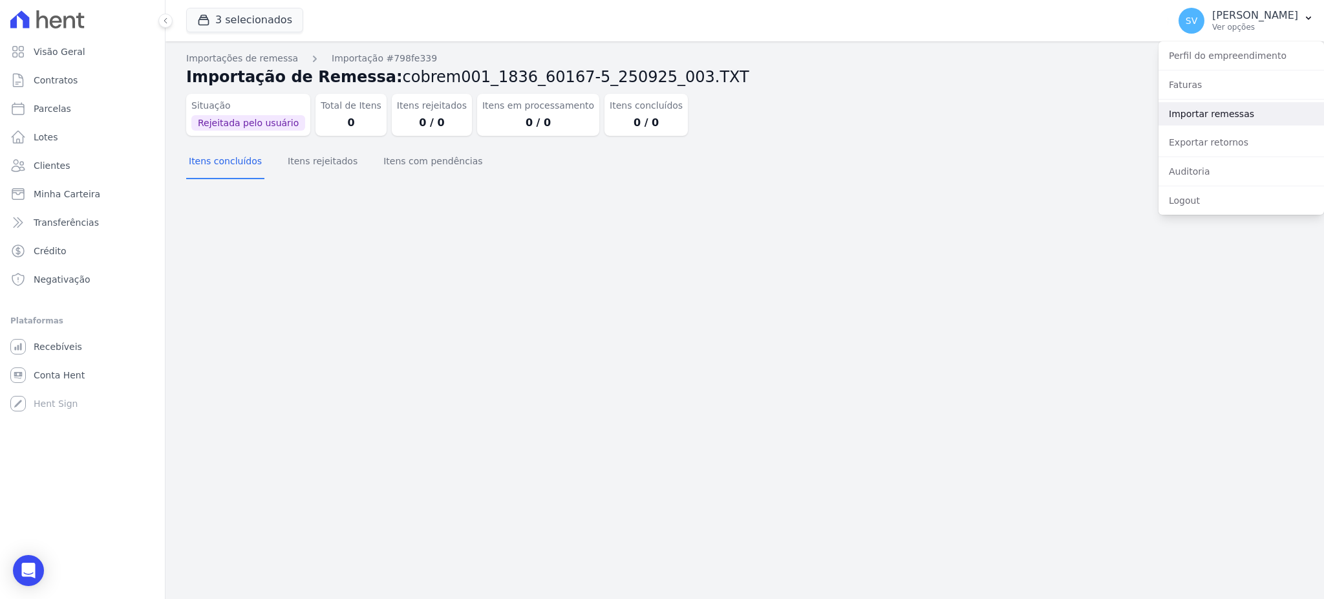
click at [1211, 115] on link "Importar remessas" at bounding box center [1240, 113] width 165 height 23
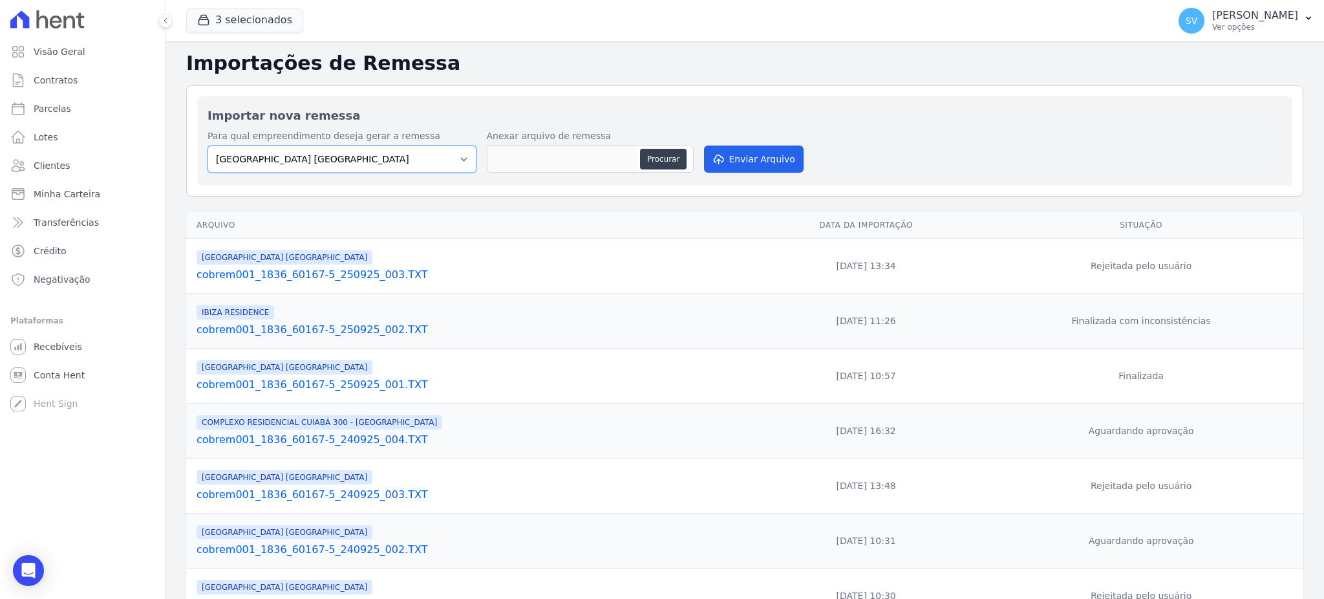
click at [376, 165] on select "BAHAMAS EAST VILLAGE COMPLEXO RESIDENCIAL CUIABÁ 300 - JOÃO DE BARRO IBIZA RESI…" at bounding box center [341, 158] width 269 height 27
click at [207, 145] on select "BAHAMAS EAST VILLAGE COMPLEXO RESIDENCIAL CUIABÁ 300 - JOÃO DE BARRO IBIZA RESI…" at bounding box center [341, 158] width 269 height 27
click at [348, 165] on select "BAHAMAS EAST VILLAGE COMPLEXO RESIDENCIAL CUIABÁ 300 - JOÃO DE BARRO IBIZA RESI…" at bounding box center [341, 158] width 269 height 27
select select "73a372cd-5640-41c8-aaea-11bd74619c10"
click at [207, 145] on select "BAHAMAS EAST VILLAGE COMPLEXO RESIDENCIAL CUIABÁ 300 - JOÃO DE BARRO IBIZA RESI…" at bounding box center [341, 158] width 269 height 27
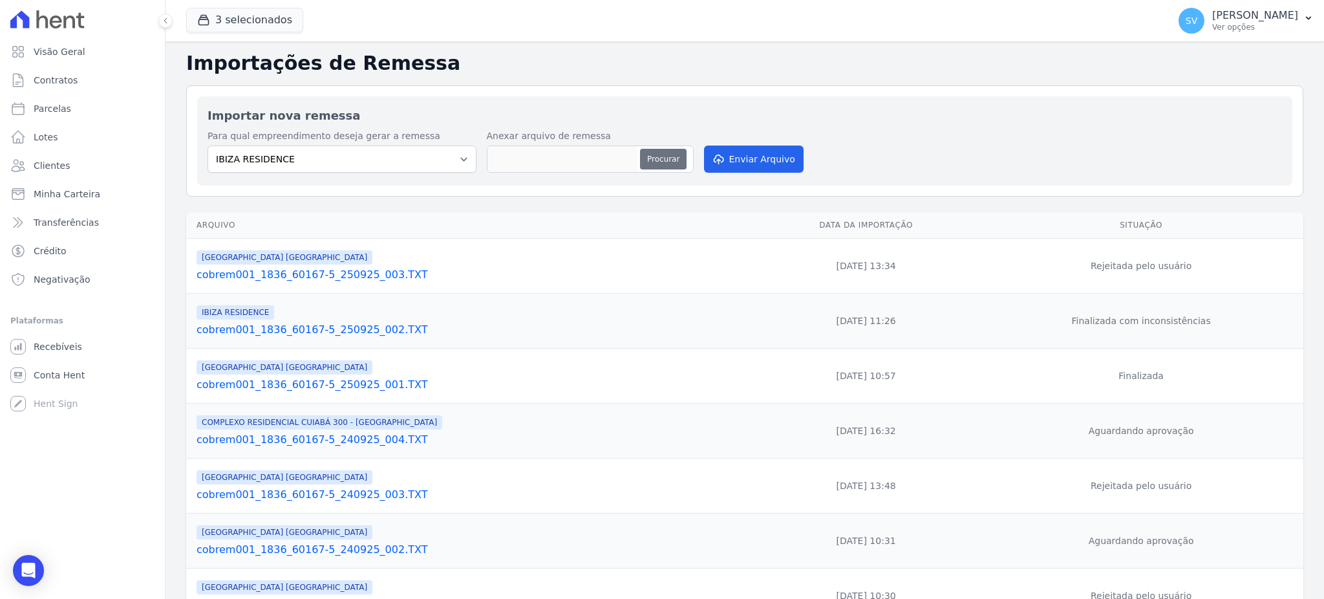
drag, startPoint x: 677, startPoint y: 143, endPoint x: 666, endPoint y: 158, distance: 18.0
click at [668, 155] on div "Anexar arquivo de remessa Procurar" at bounding box center [590, 152] width 207 height 46
click at [664, 158] on button "Procurar" at bounding box center [663, 159] width 47 height 21
type input "cobrem001_1836_60167-5_250925_003.TXT"
click at [772, 164] on button "Enviar Arquivo" at bounding box center [754, 158] width 100 height 27
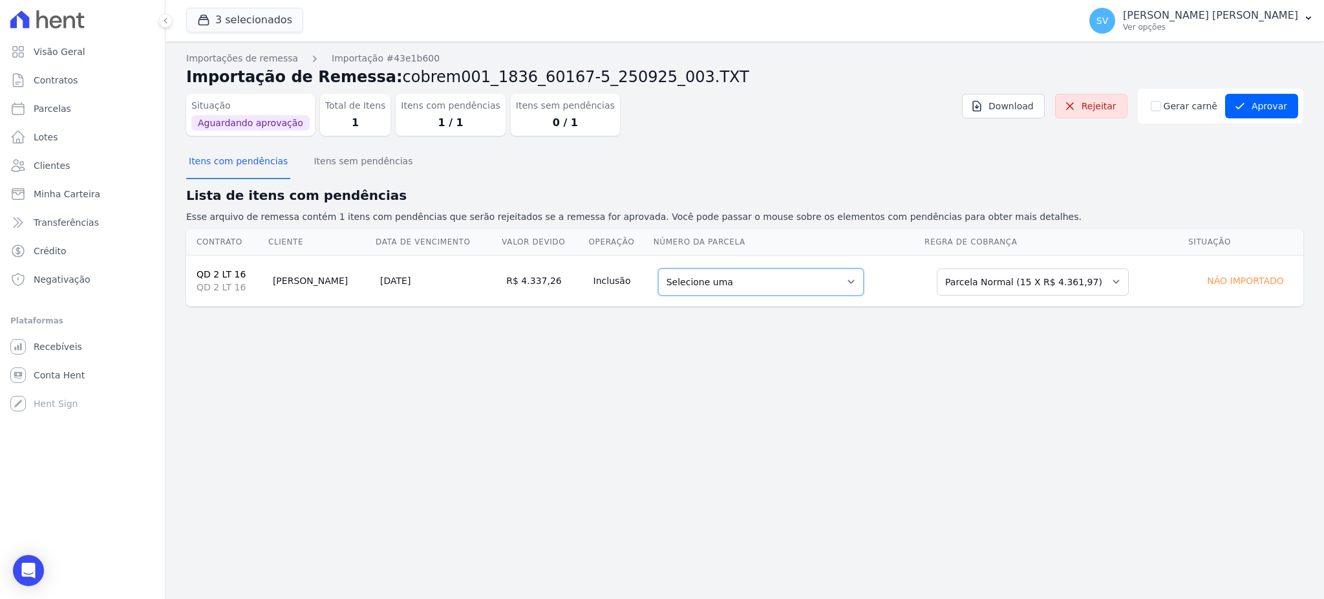
click at [756, 275] on select "Selecione uma 2 - 30/06/2025 - R$ 4.423,59 - Agendado 7 - 30/11/2025 - R$ 4.361…" at bounding box center [761, 281] width 206 height 27
click at [250, 156] on button "Itens com pendências" at bounding box center [238, 162] width 104 height 34
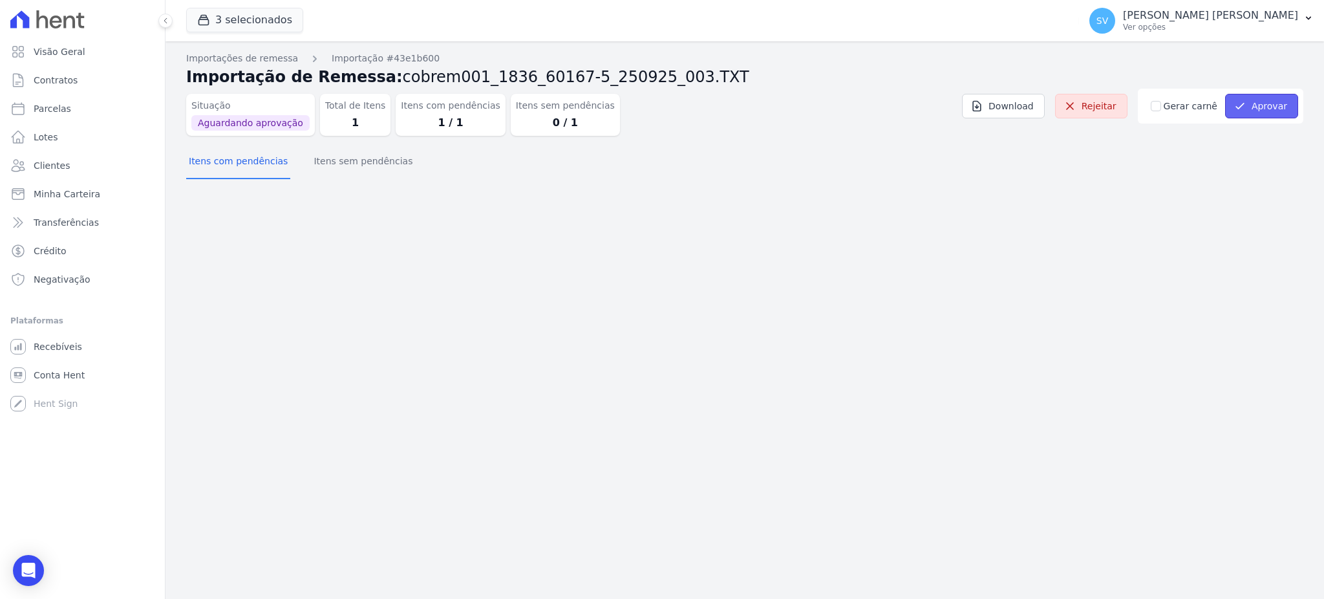
click at [1259, 114] on button "Aprovar" at bounding box center [1261, 106] width 73 height 25
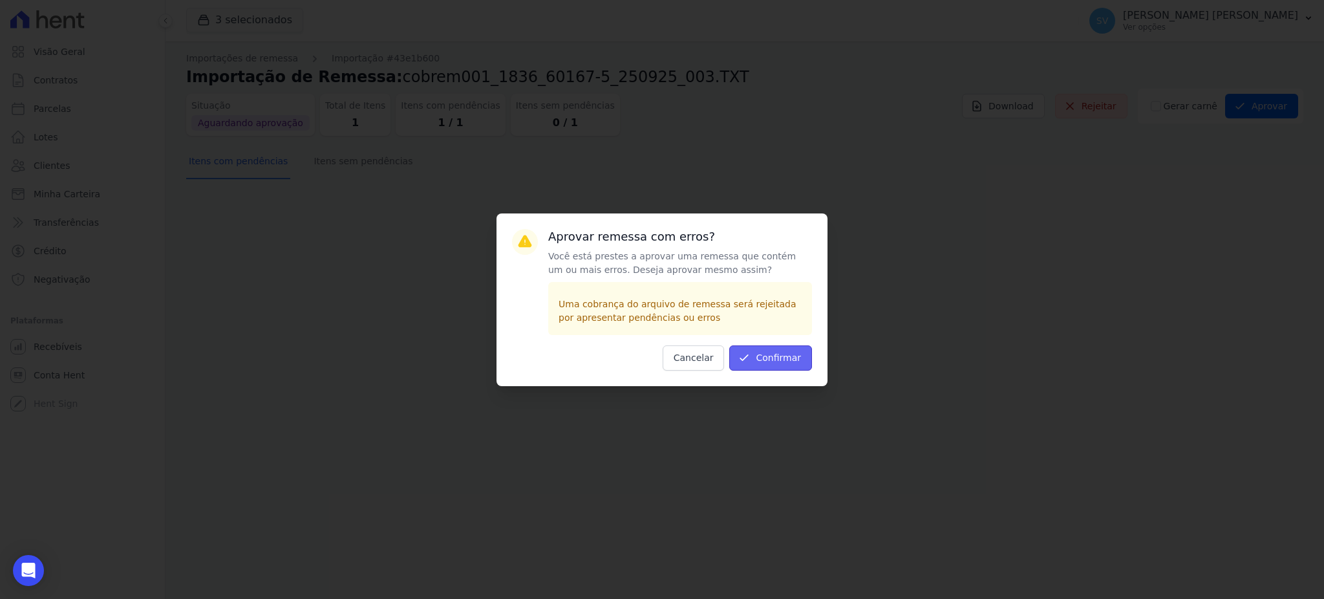
click at [789, 353] on button "Confirmar" at bounding box center [770, 357] width 83 height 25
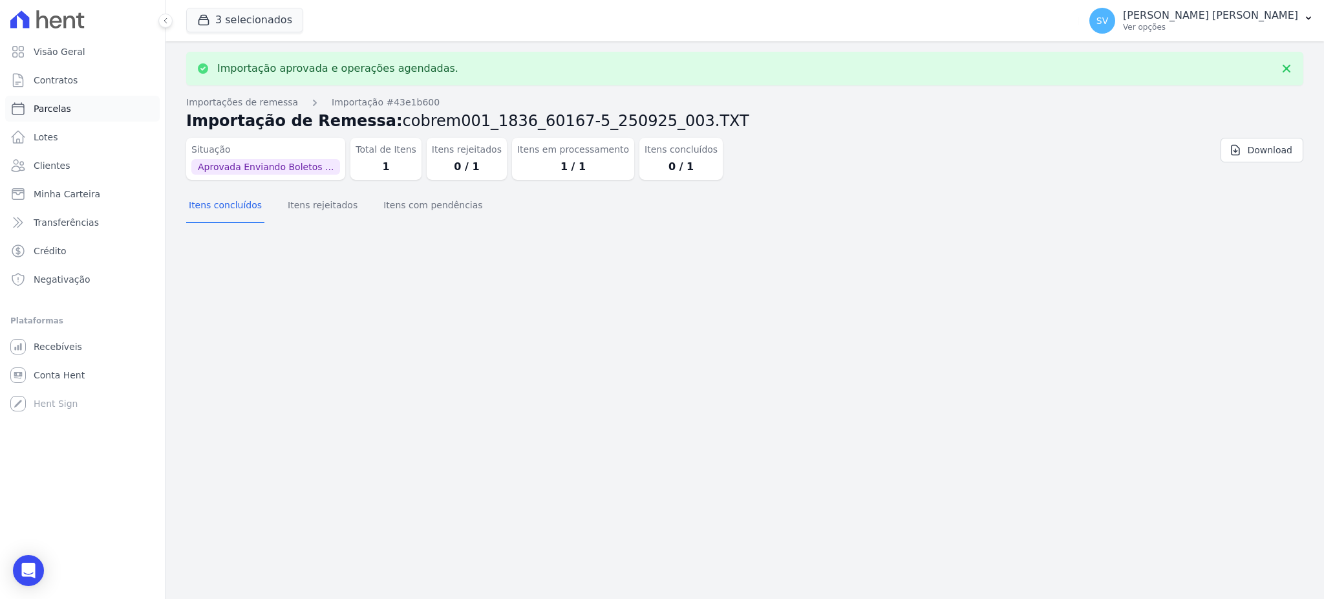
click at [49, 112] on span "Parcelas" at bounding box center [52, 108] width 37 height 13
select select
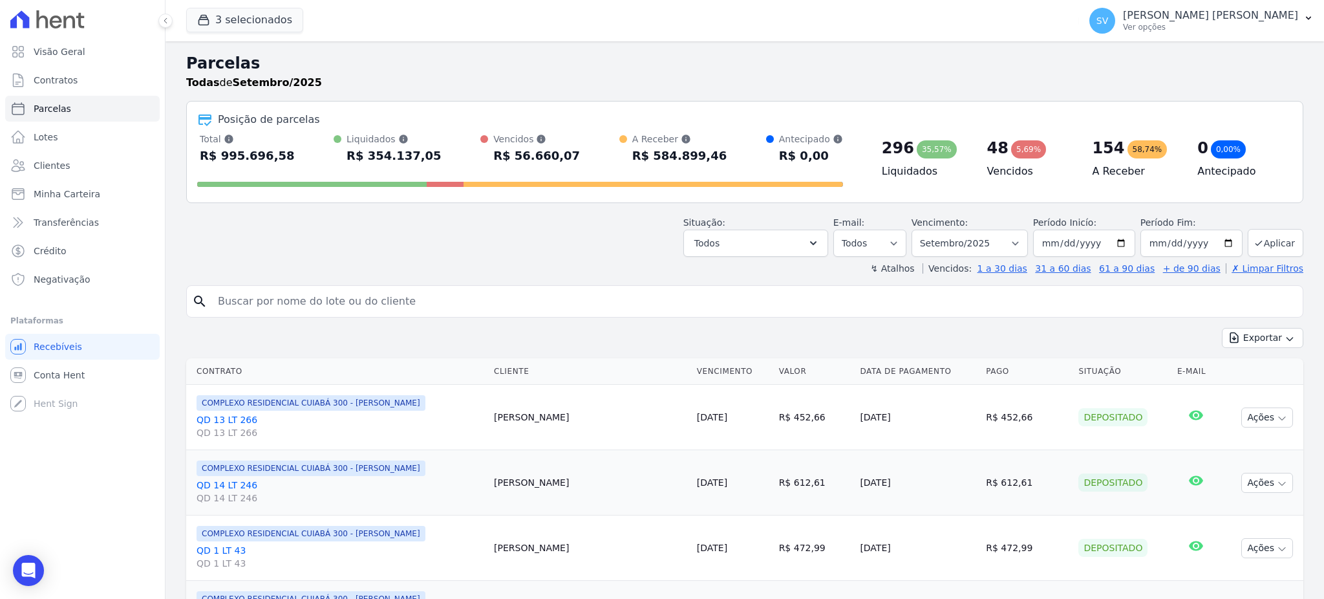
click at [321, 293] on input "search" at bounding box center [753, 301] width 1087 height 26
paste input "QD 2 LT 22"
drag, startPoint x: 335, startPoint y: 299, endPoint x: 0, endPoint y: 286, distance: 335.7
click at [0, 286] on div "Visão Geral Contratos Parcelas Lotes Clientes Minha Carteira Transferências Cré…" at bounding box center [662, 299] width 1324 height 599
type input "[PERSON_NAME]"
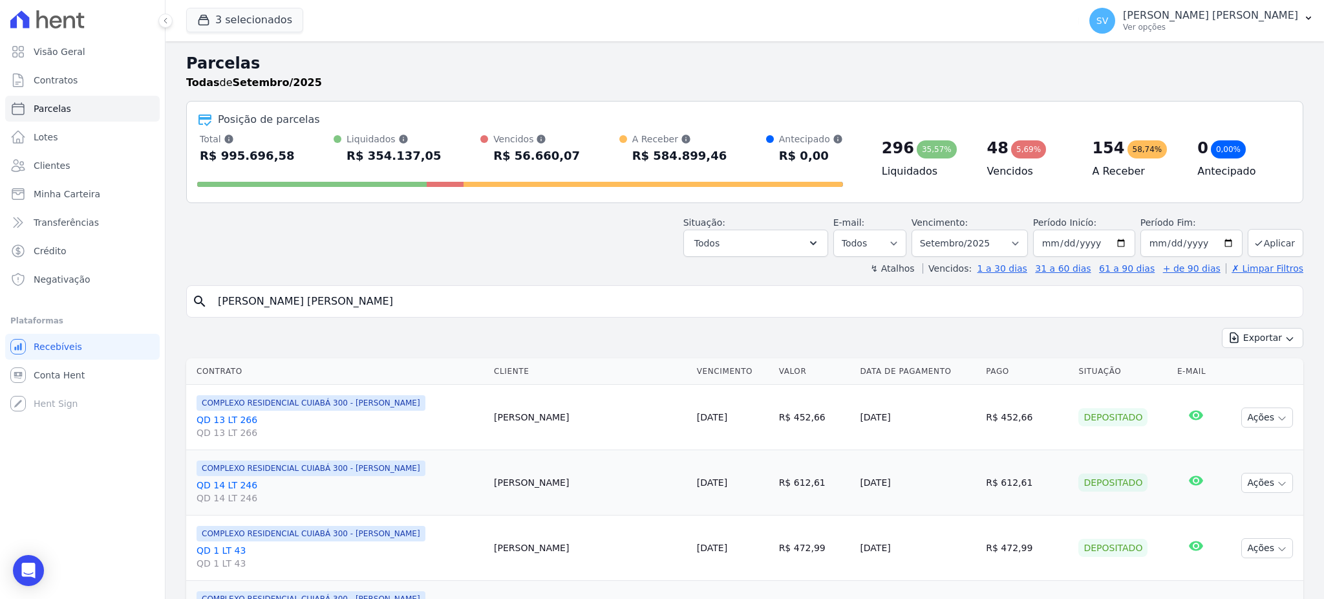
select select
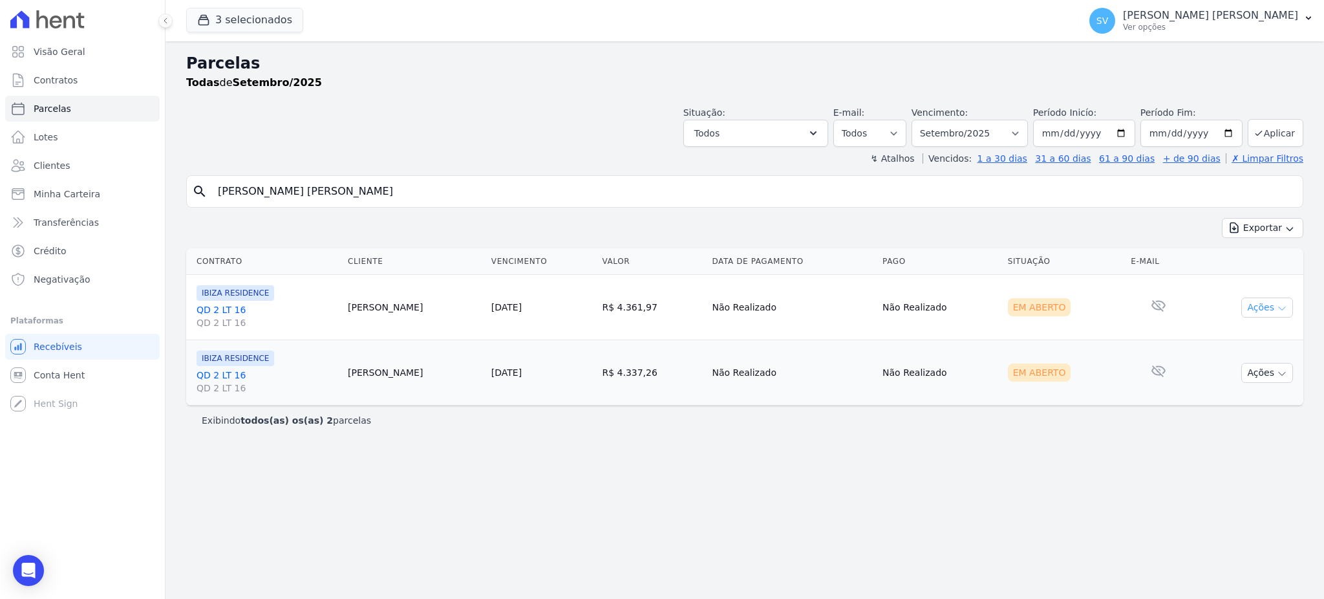
click at [1275, 306] on button "Ações" at bounding box center [1267, 307] width 52 height 20
click at [1077, 441] on div "Parcelas Todas de Setembro/2025 Situação: Agendado Em Aberto Pago Processando C…" at bounding box center [744, 319] width 1158 height 557
click at [1274, 375] on button "Ações" at bounding box center [1267, 373] width 52 height 20
click at [1219, 404] on link "Ver boleto" at bounding box center [1262, 402] width 124 height 24
click at [1193, 8] on div "SV [PERSON_NAME] Ver opções" at bounding box center [1193, 21] width 209 height 26
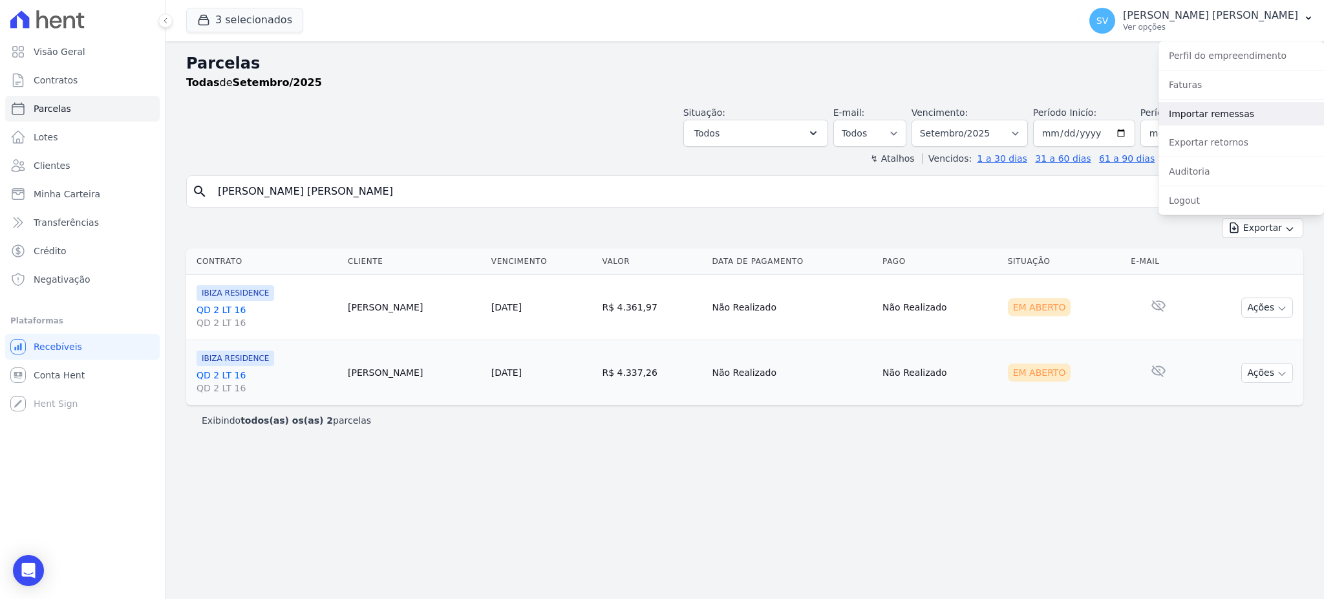
click at [1207, 110] on link "Importar remessas" at bounding box center [1240, 113] width 165 height 23
